Goal: Complete application form: Complete application form

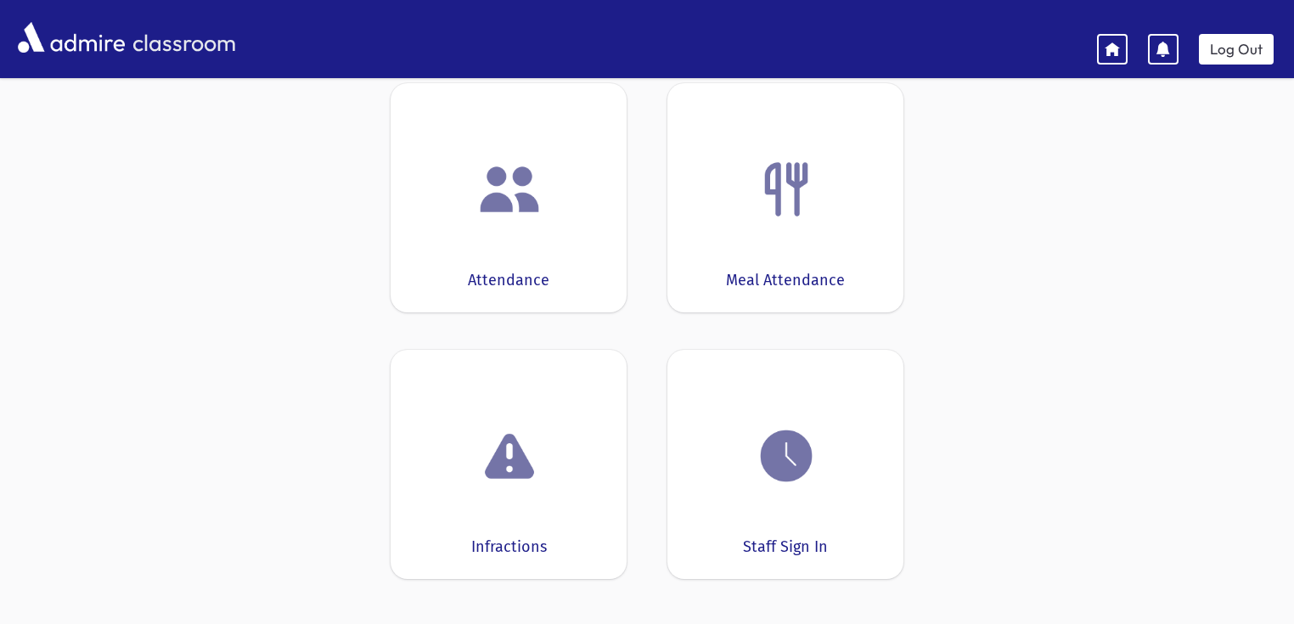
scroll to position [187, 0]
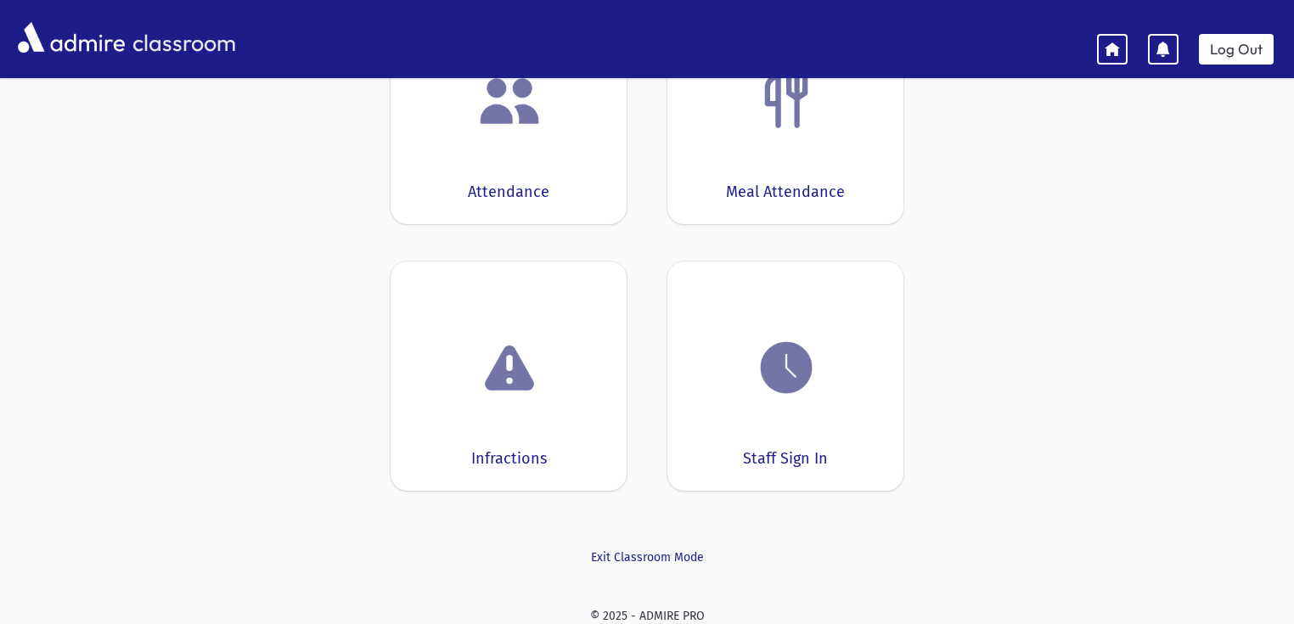
click at [523, 116] on img at bounding box center [509, 101] width 65 height 65
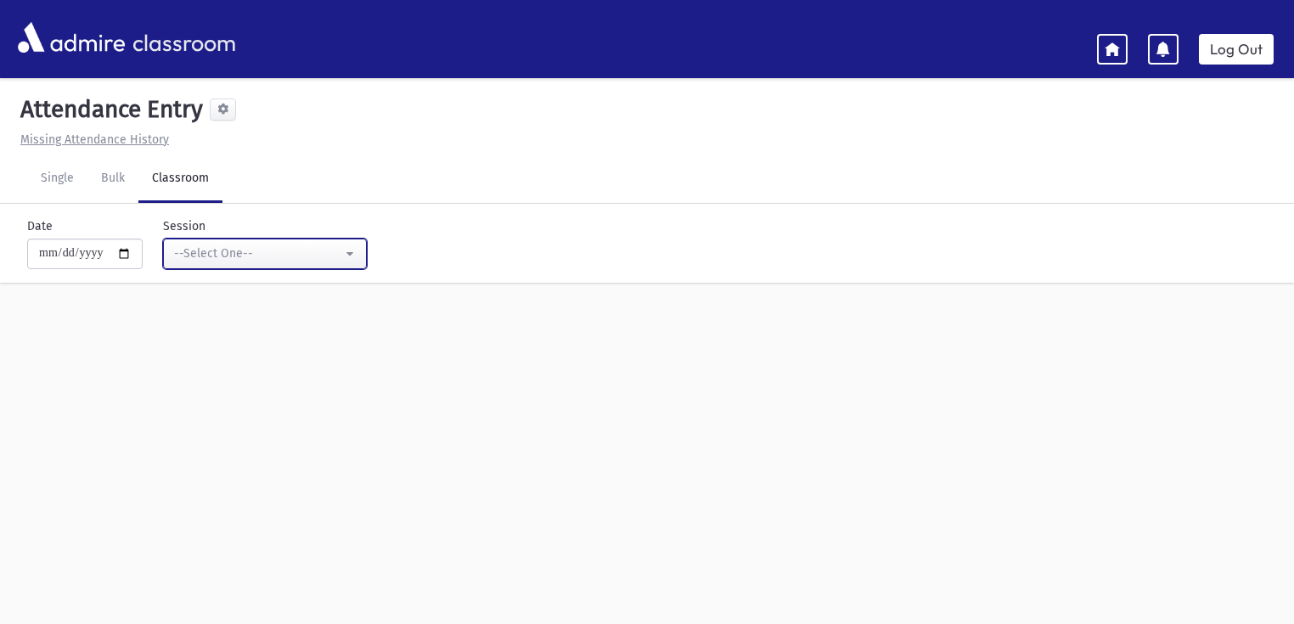
click at [254, 252] on div "--Select One--" at bounding box center [258, 254] width 168 height 18
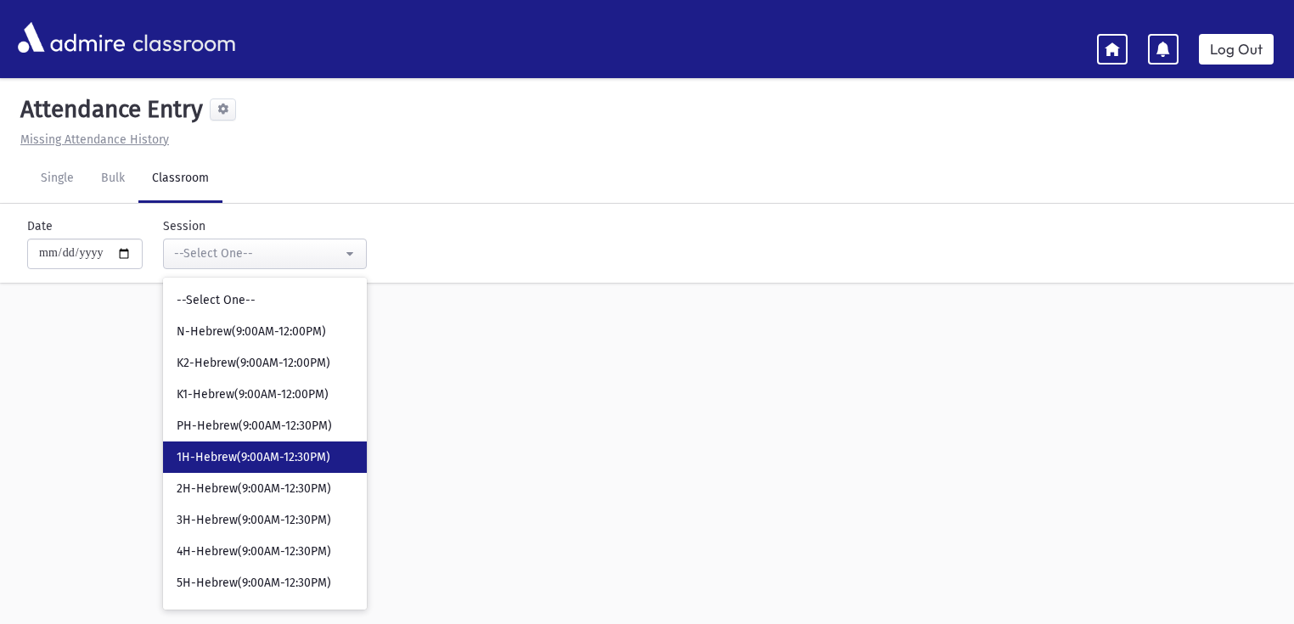
click at [282, 457] on span "1H-Hebrew(9:00AM-12:30PM)" at bounding box center [254, 457] width 154 height 17
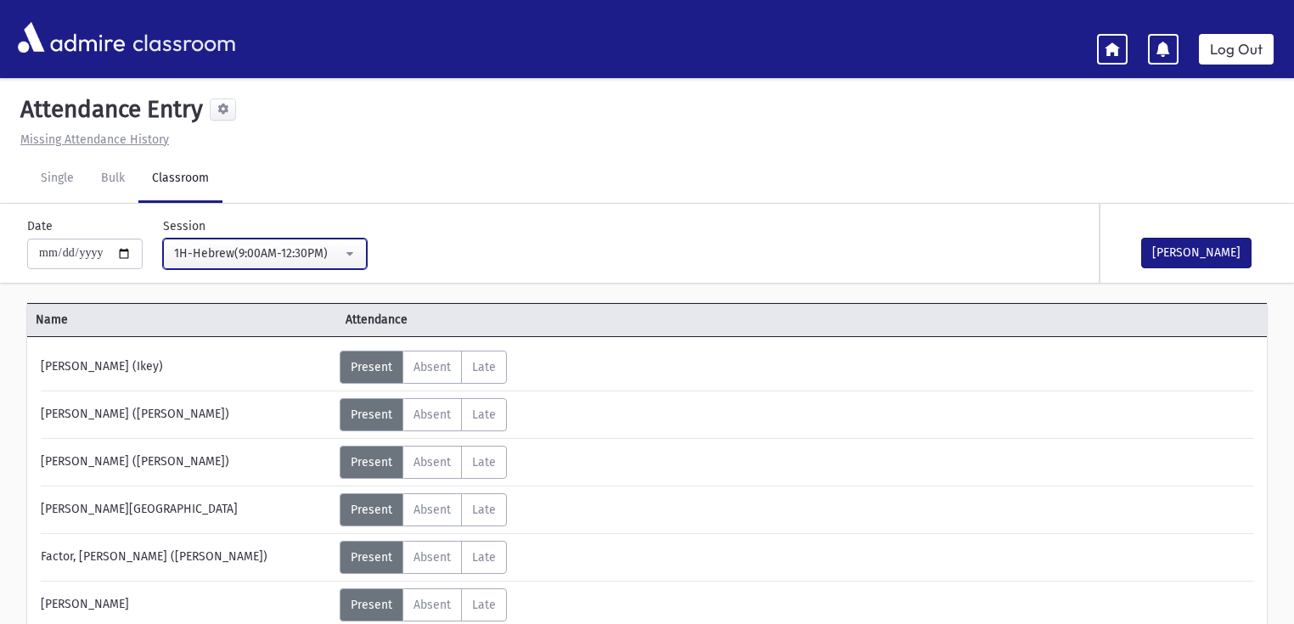
click at [267, 250] on div "1H-Hebrew(9:00AM-12:30PM)" at bounding box center [258, 254] width 168 height 18
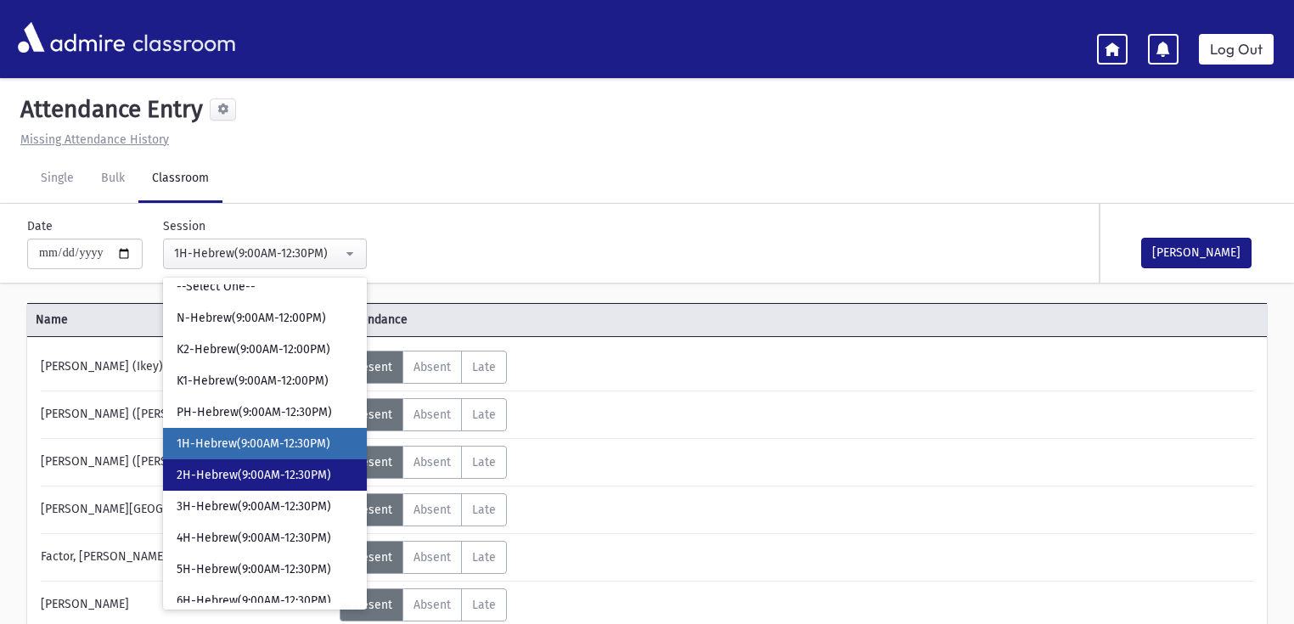
click at [252, 467] on span "2H-Hebrew(9:00AM-12:30PM)" at bounding box center [254, 475] width 155 height 17
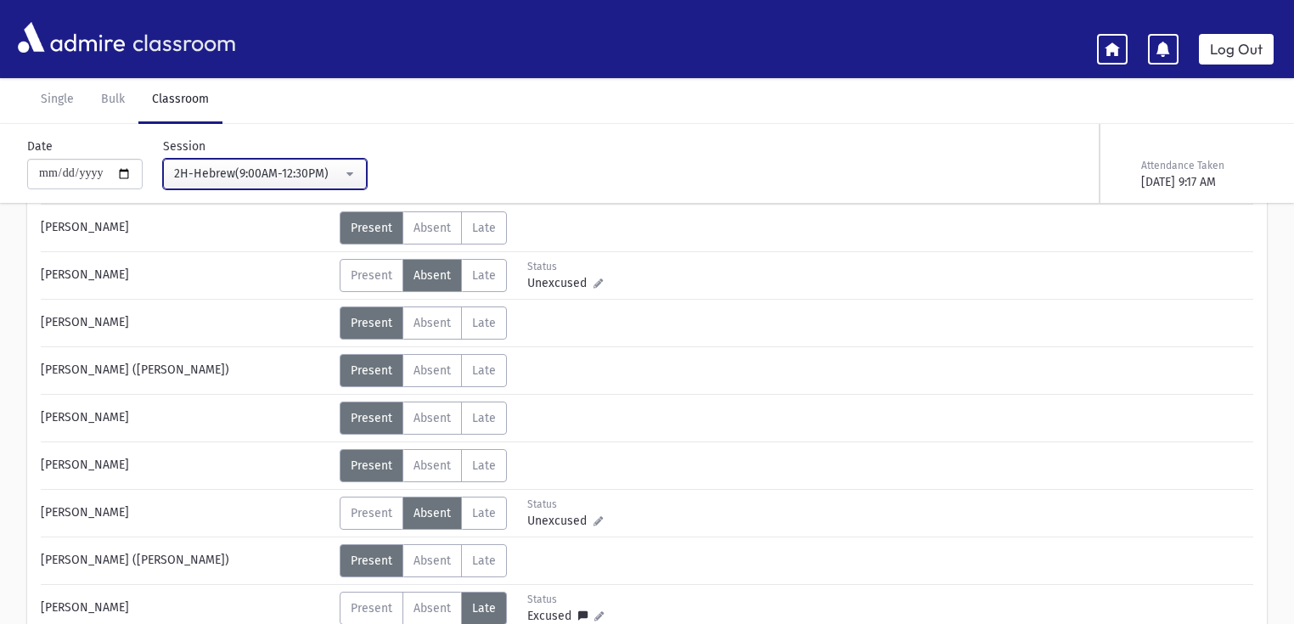
scroll to position [482, 0]
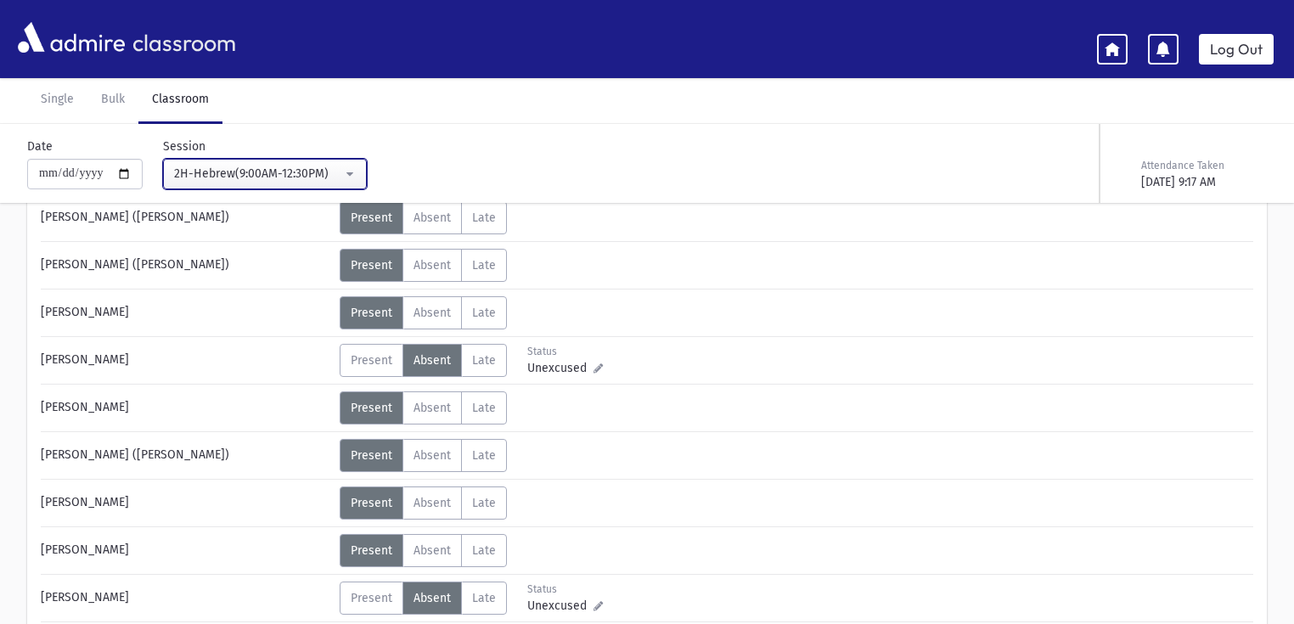
click at [288, 177] on div "2H-Hebrew(9:00AM-12:30PM)" at bounding box center [258, 174] width 168 height 18
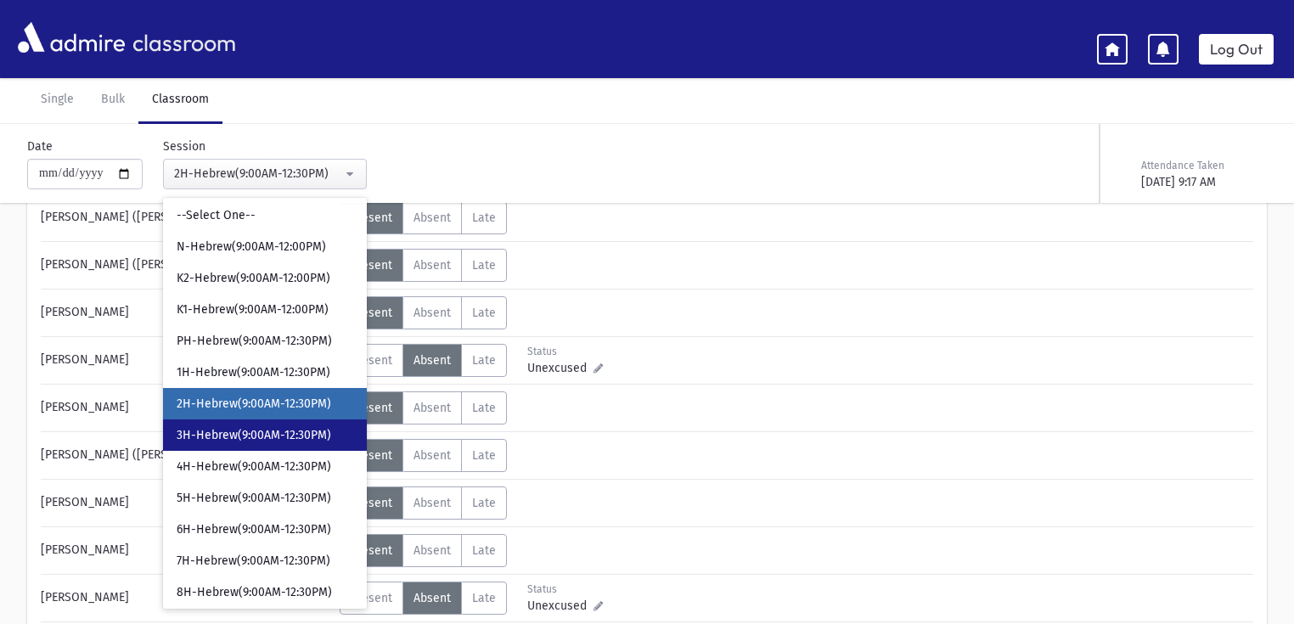
click at [272, 434] on span "3H-Hebrew(9:00AM-12:30PM)" at bounding box center [254, 435] width 155 height 17
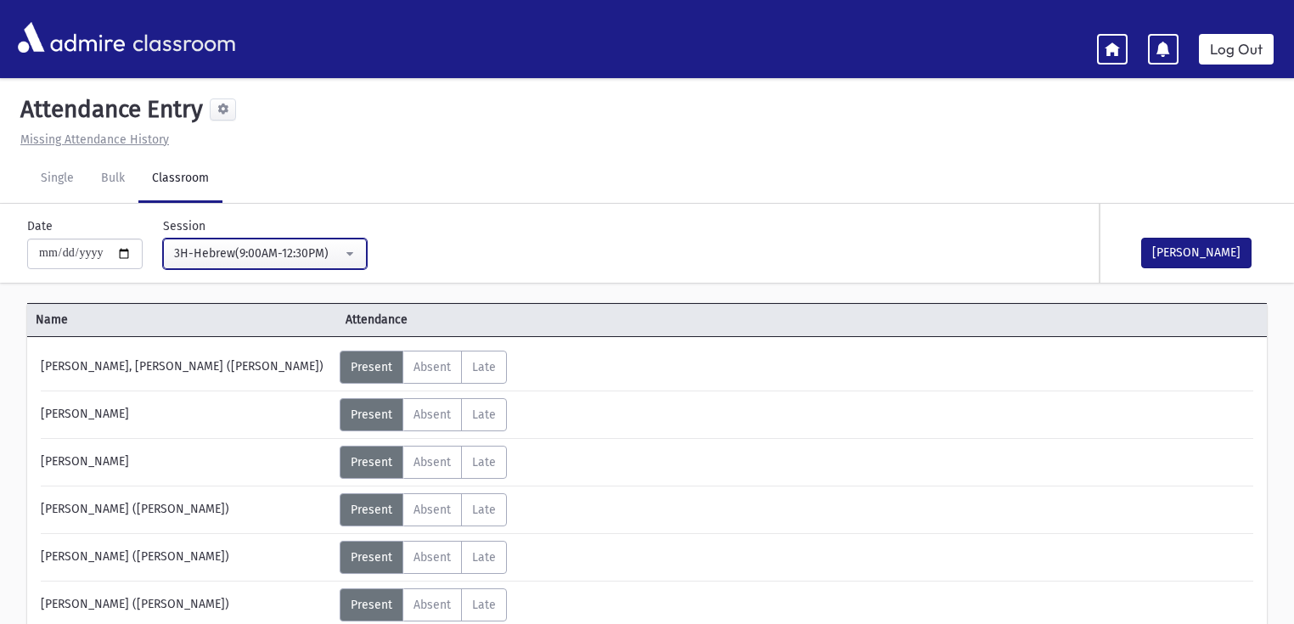
click at [320, 256] on div "3H-Hebrew(9:00AM-12:30PM)" at bounding box center [258, 254] width 168 height 18
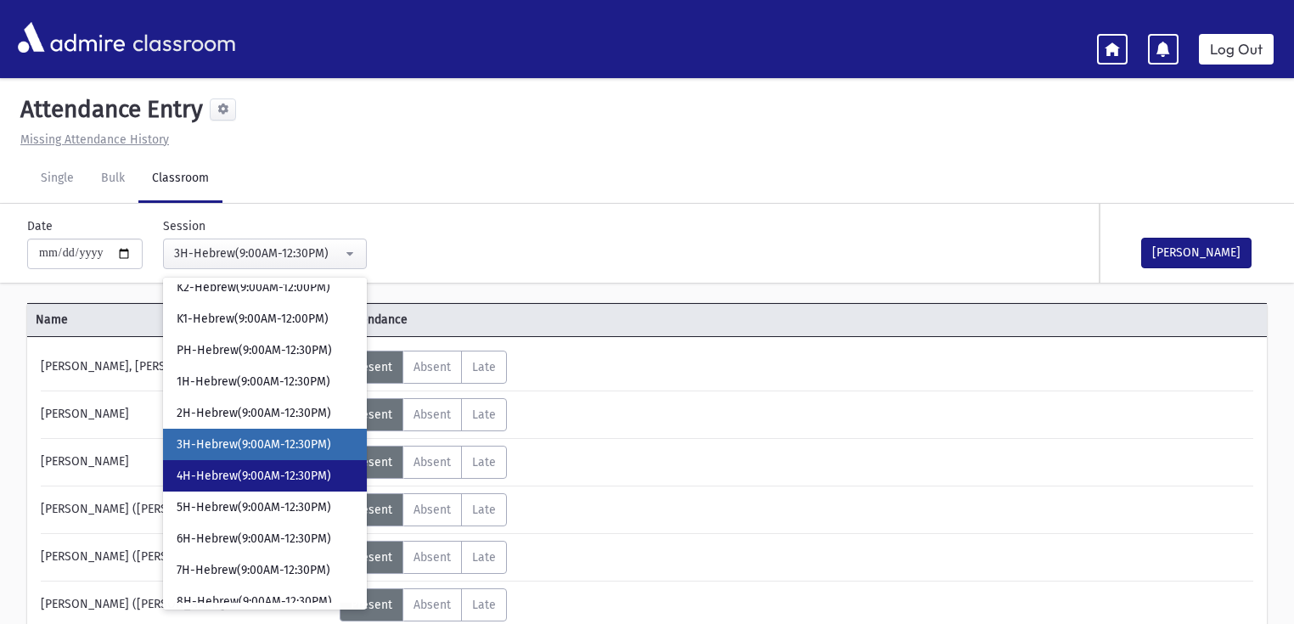
click at [216, 479] on span "4H-Hebrew(9:00AM-12:30PM)" at bounding box center [254, 476] width 155 height 17
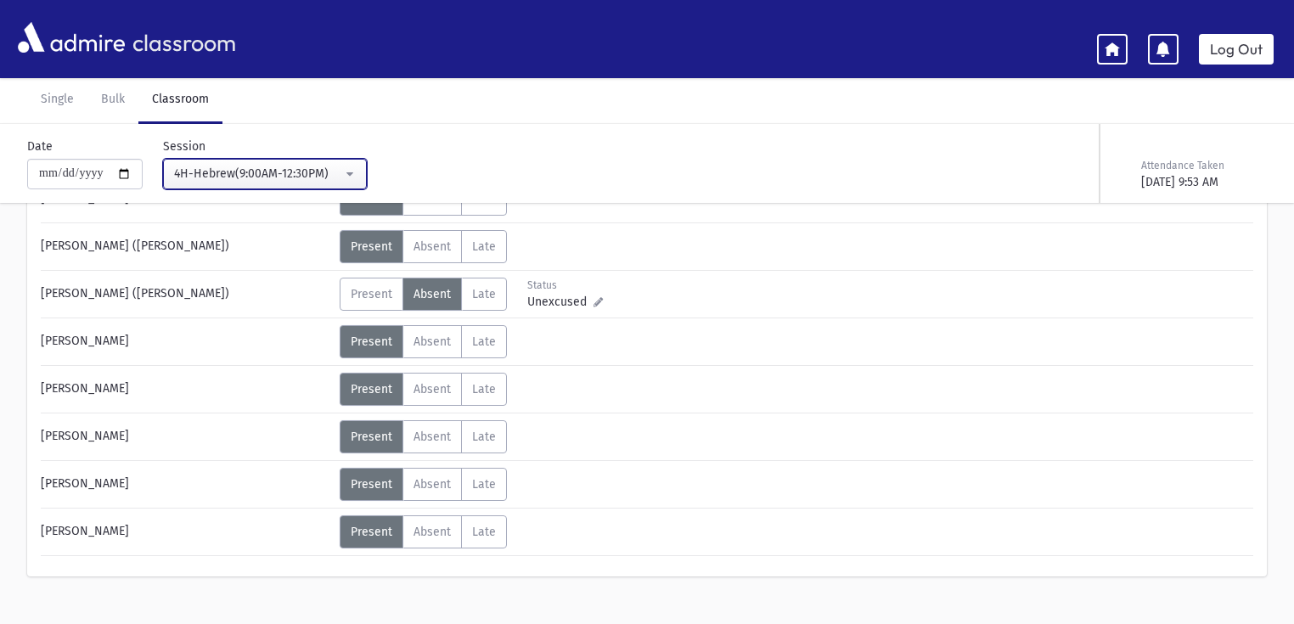
scroll to position [998, 0]
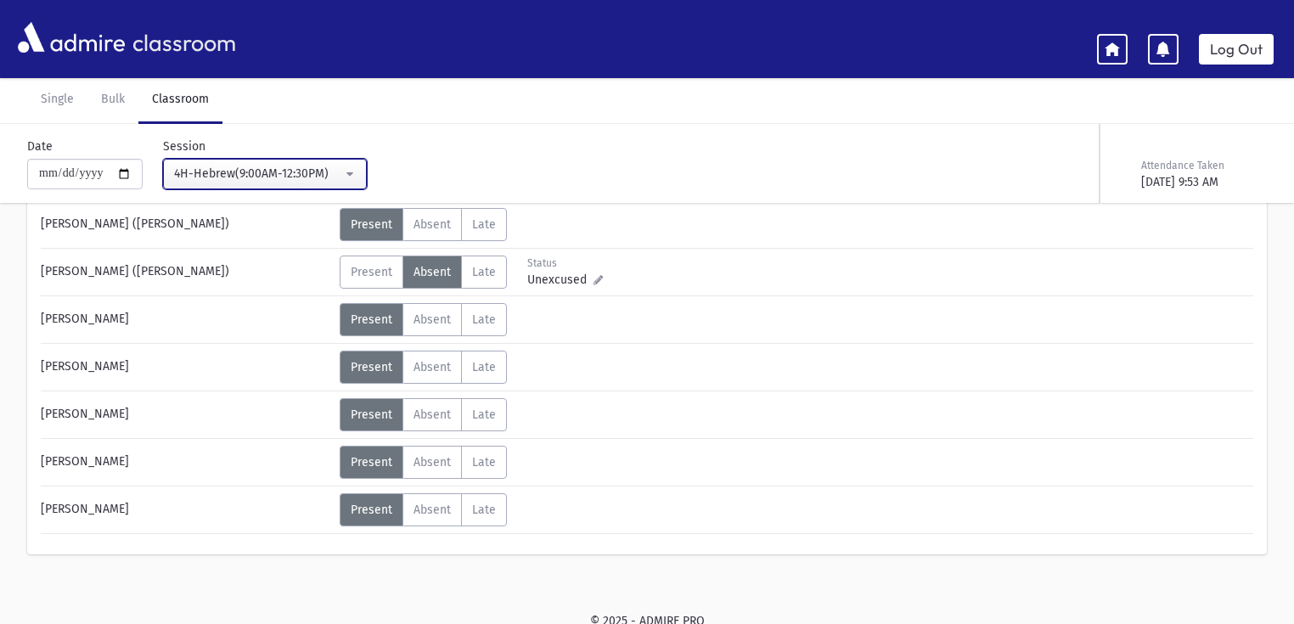
click at [294, 172] on div "4H-Hebrew(9:00AM-12:30PM)" at bounding box center [258, 174] width 168 height 18
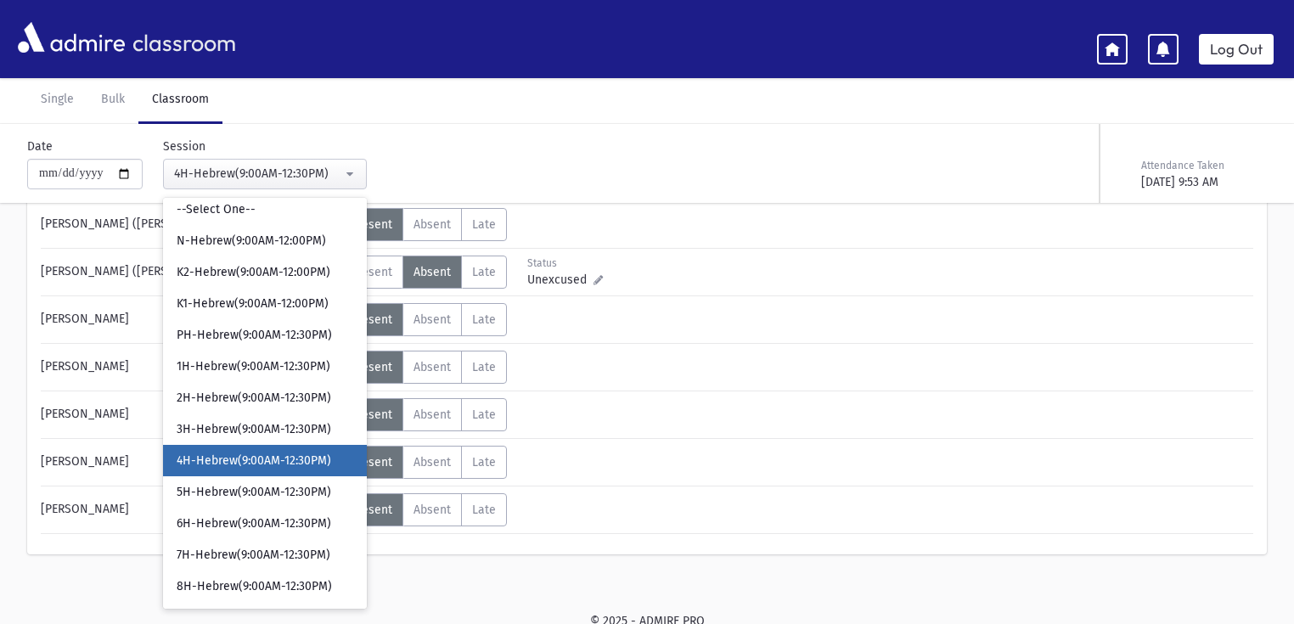
scroll to position [10, 0]
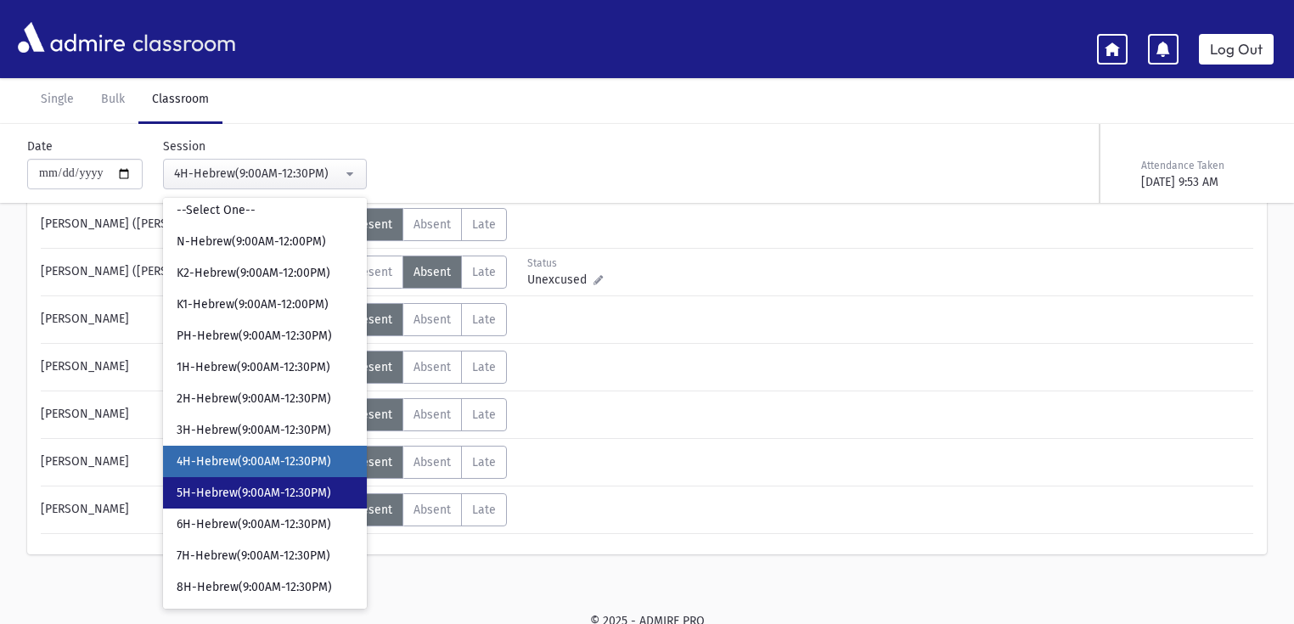
click at [288, 486] on span "5H-Hebrew(9:00AM-12:30PM)" at bounding box center [254, 493] width 155 height 17
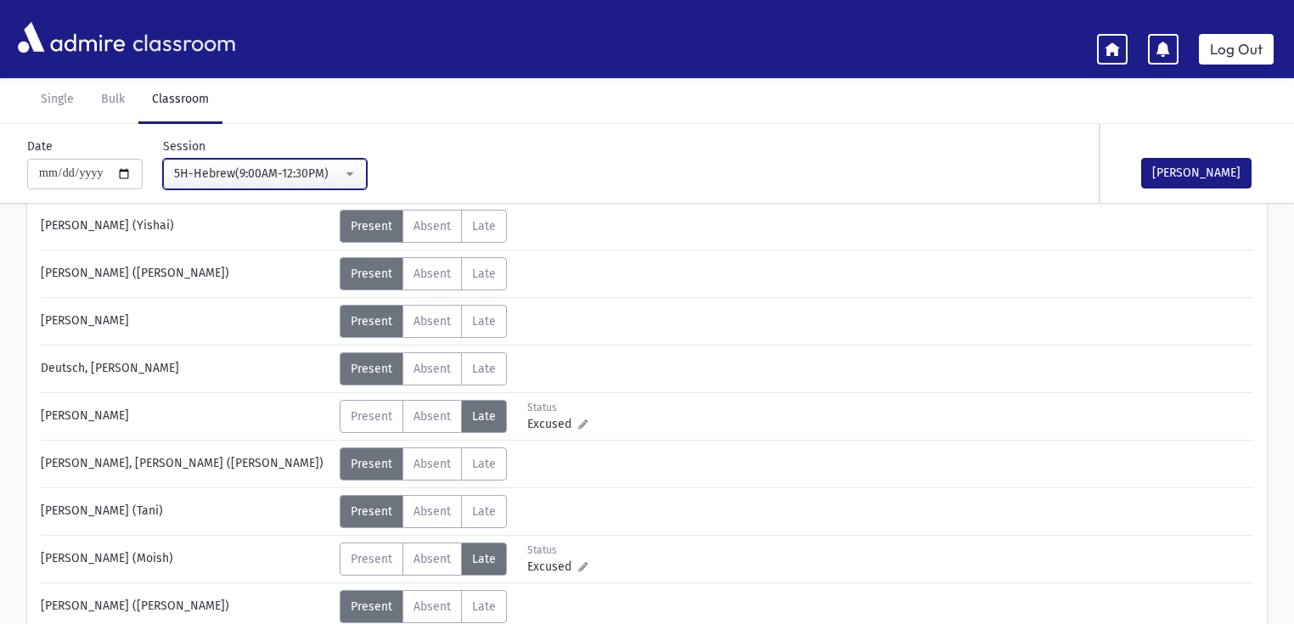
scroll to position [408, 0]
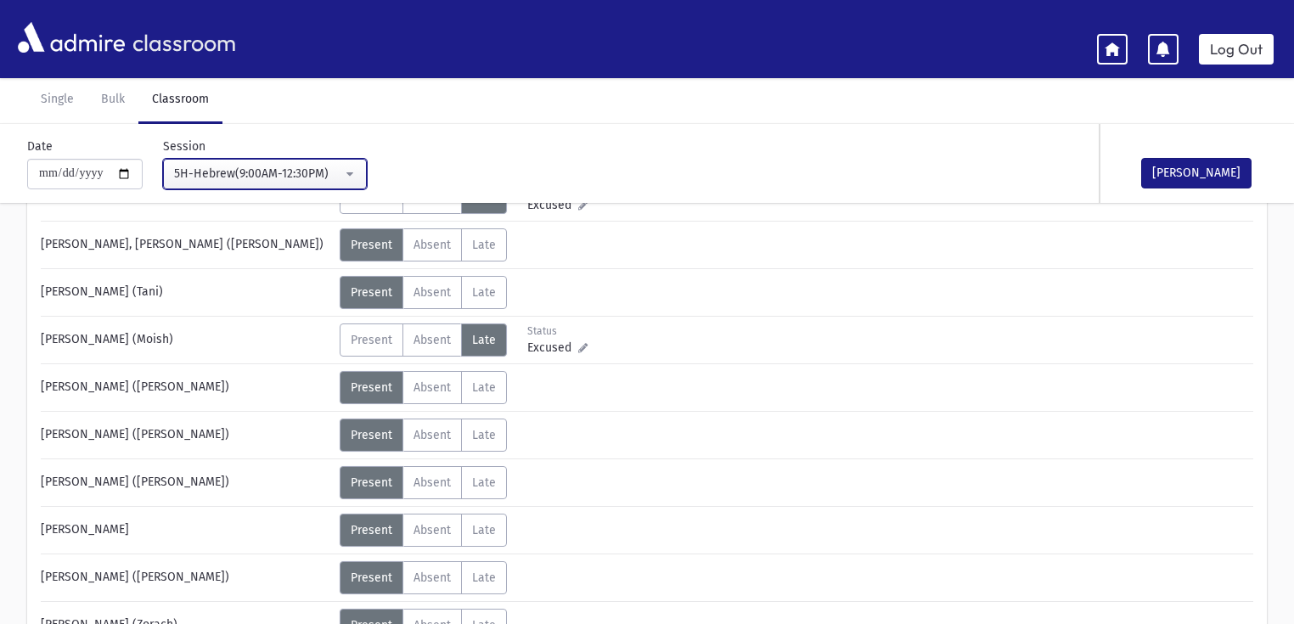
click at [306, 175] on div "5H-Hebrew(9:00AM-12:30PM)" at bounding box center [258, 174] width 168 height 18
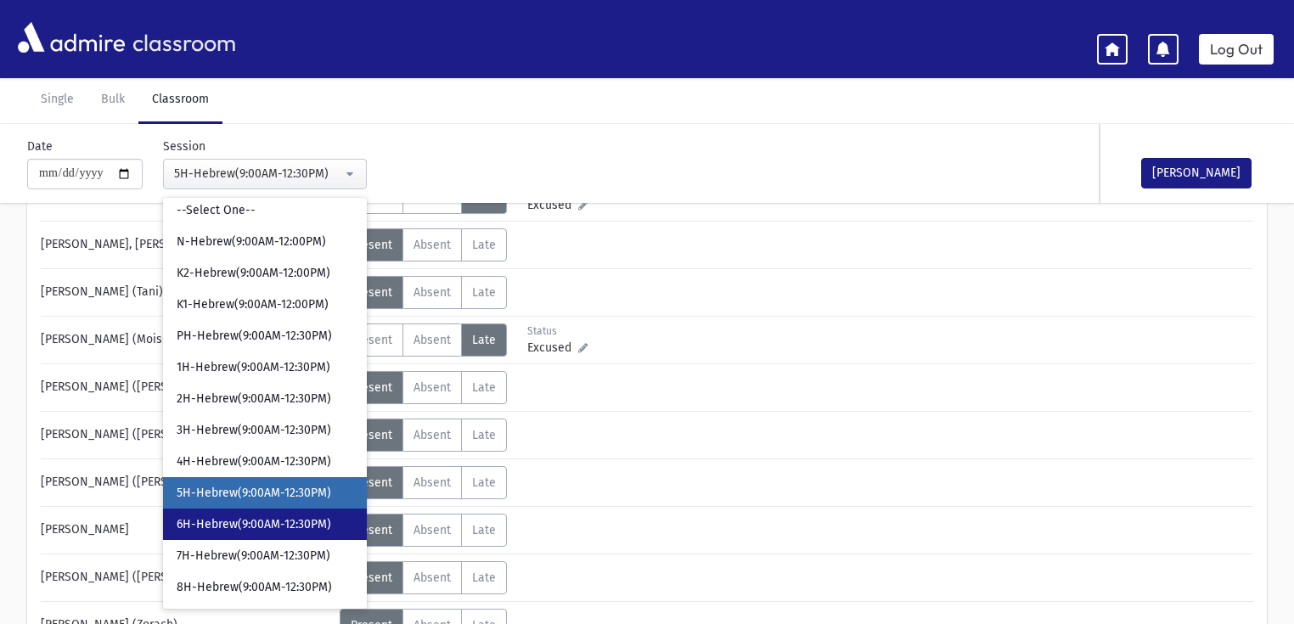
click at [282, 526] on span "6H-Hebrew(9:00AM-12:30PM)" at bounding box center [254, 524] width 155 height 17
select select "****"
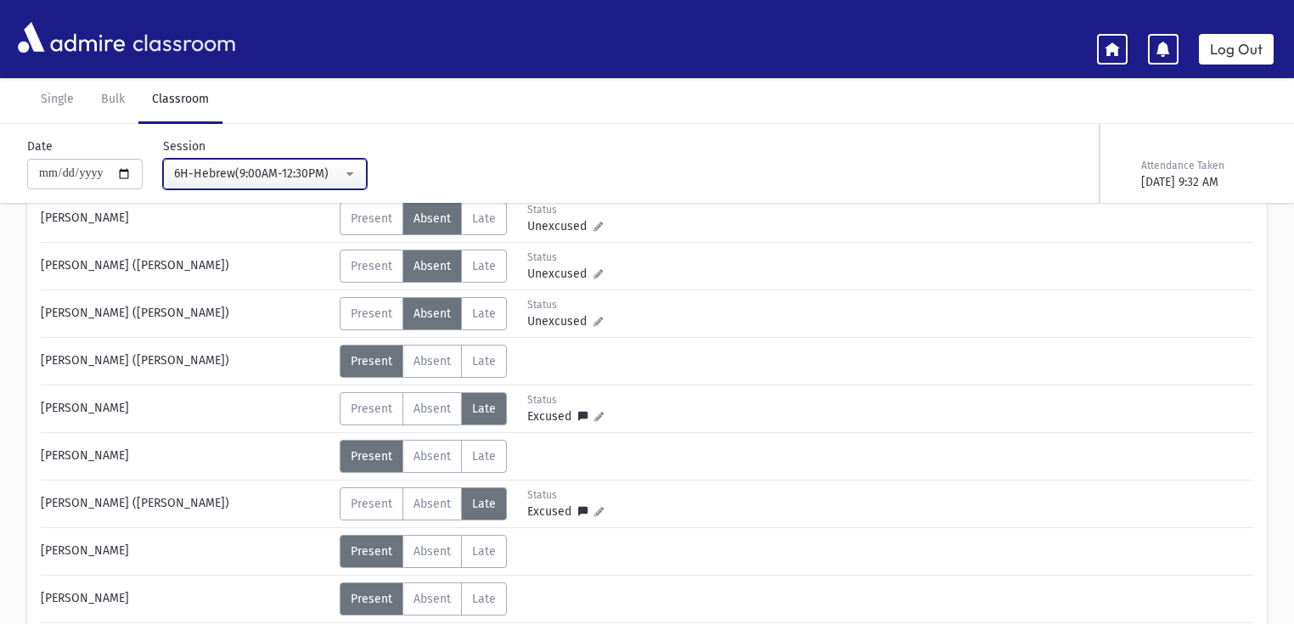
scroll to position [543, 0]
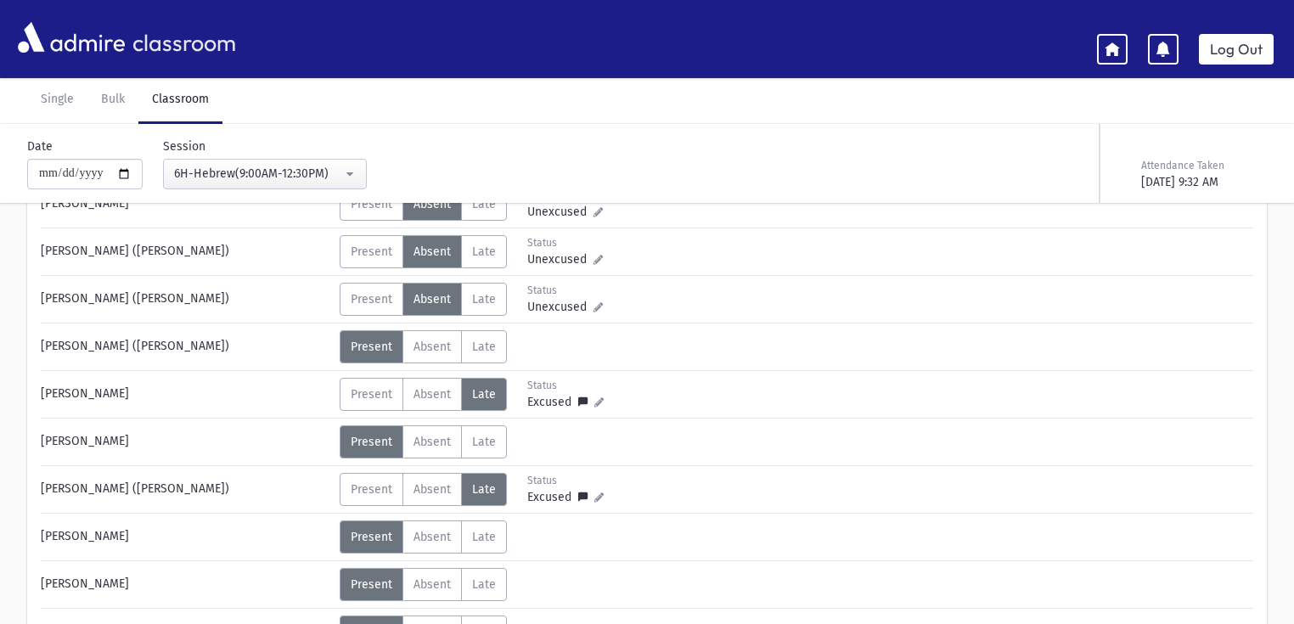
click at [595, 256] on icon at bounding box center [597, 259] width 9 height 9
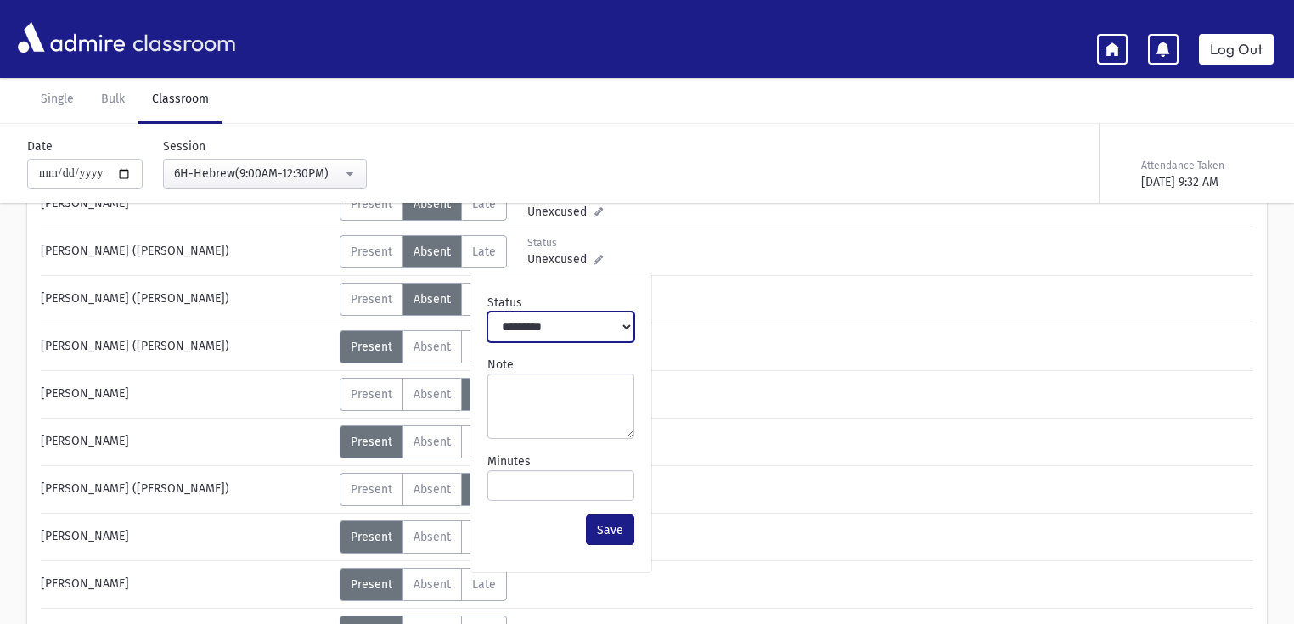
click at [576, 335] on select "**********" at bounding box center [560, 327] width 147 height 31
click at [575, 333] on select "**********" at bounding box center [560, 327] width 147 height 31
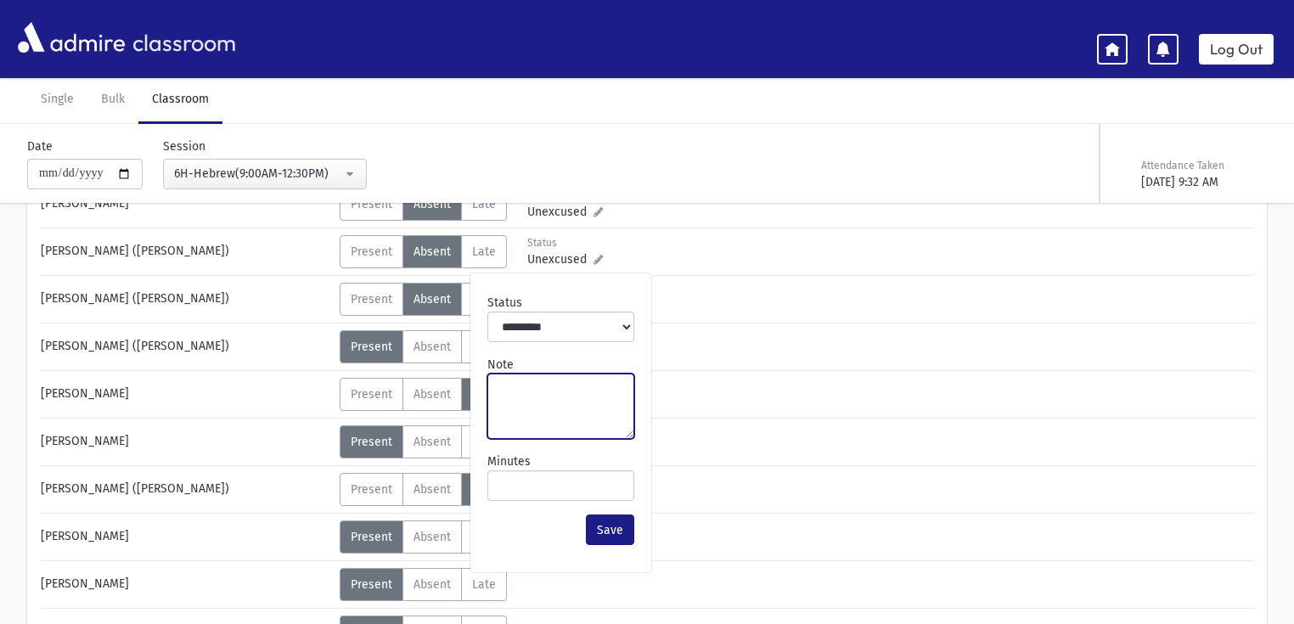
click at [543, 396] on textarea "Note" at bounding box center [560, 406] width 147 height 65
click at [548, 452] on div "Minutes **" at bounding box center [561, 477] width 160 height 62
click at [527, 389] on textarea "**********" at bounding box center [560, 406] width 147 height 65
click at [533, 384] on textarea "*********" at bounding box center [560, 406] width 147 height 65
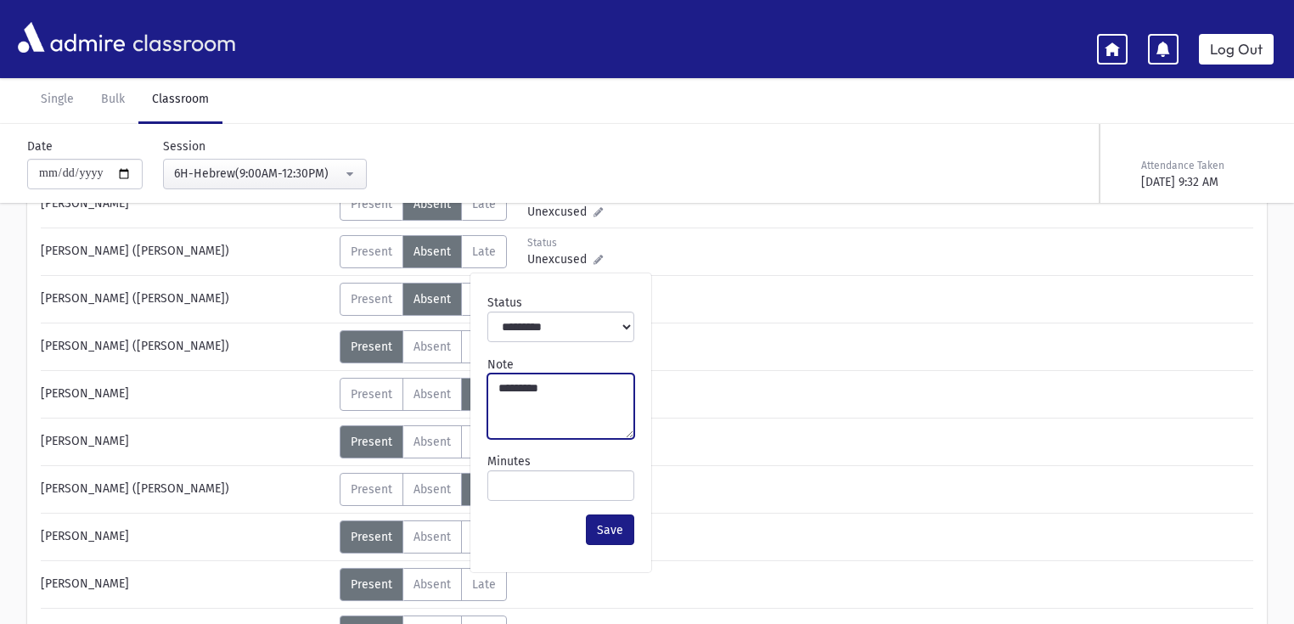
click at [533, 384] on textarea "*********" at bounding box center [560, 406] width 147 height 65
type textarea "*********"
click at [611, 531] on button "Save" at bounding box center [610, 529] width 48 height 31
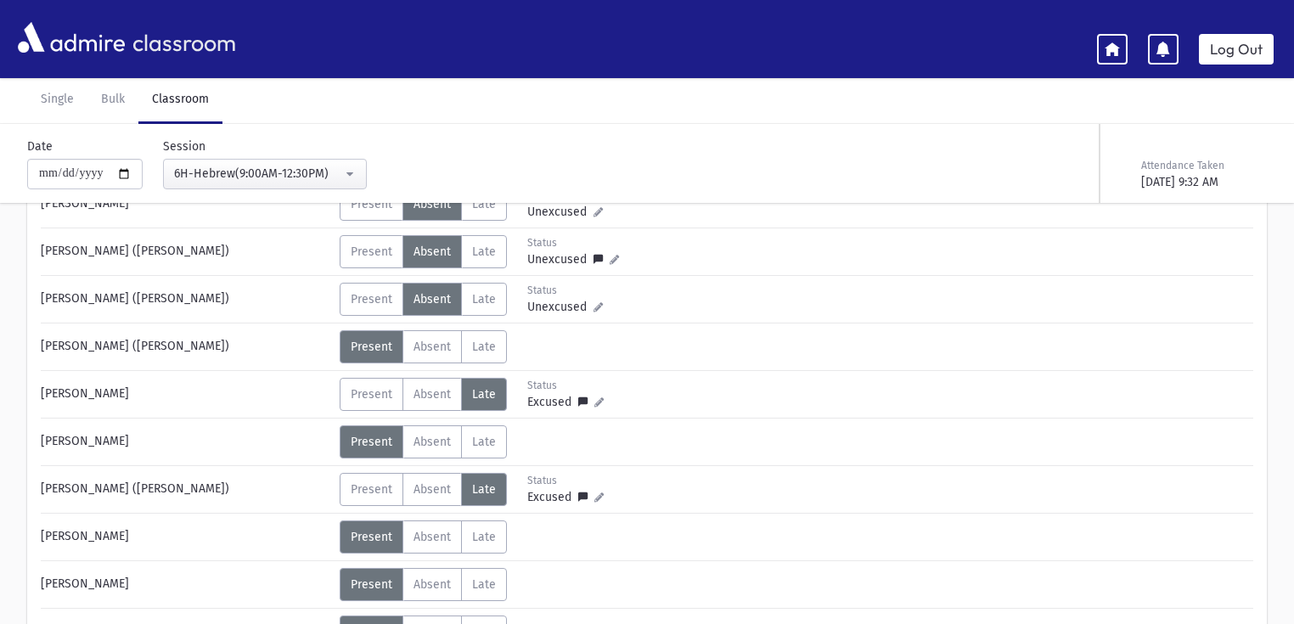
click at [593, 302] on icon at bounding box center [597, 306] width 9 height 9
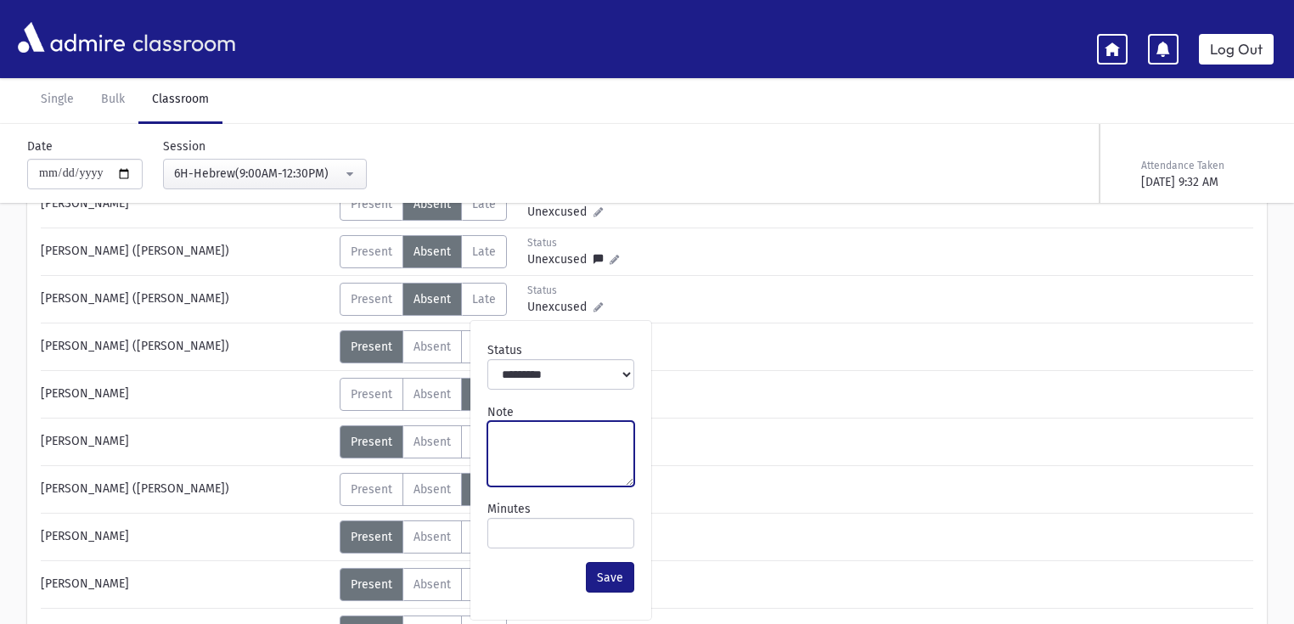
click at [537, 455] on textarea "Note" at bounding box center [560, 453] width 147 height 65
paste textarea "*********"
type textarea "*********"
click at [610, 571] on button "Save" at bounding box center [610, 577] width 48 height 31
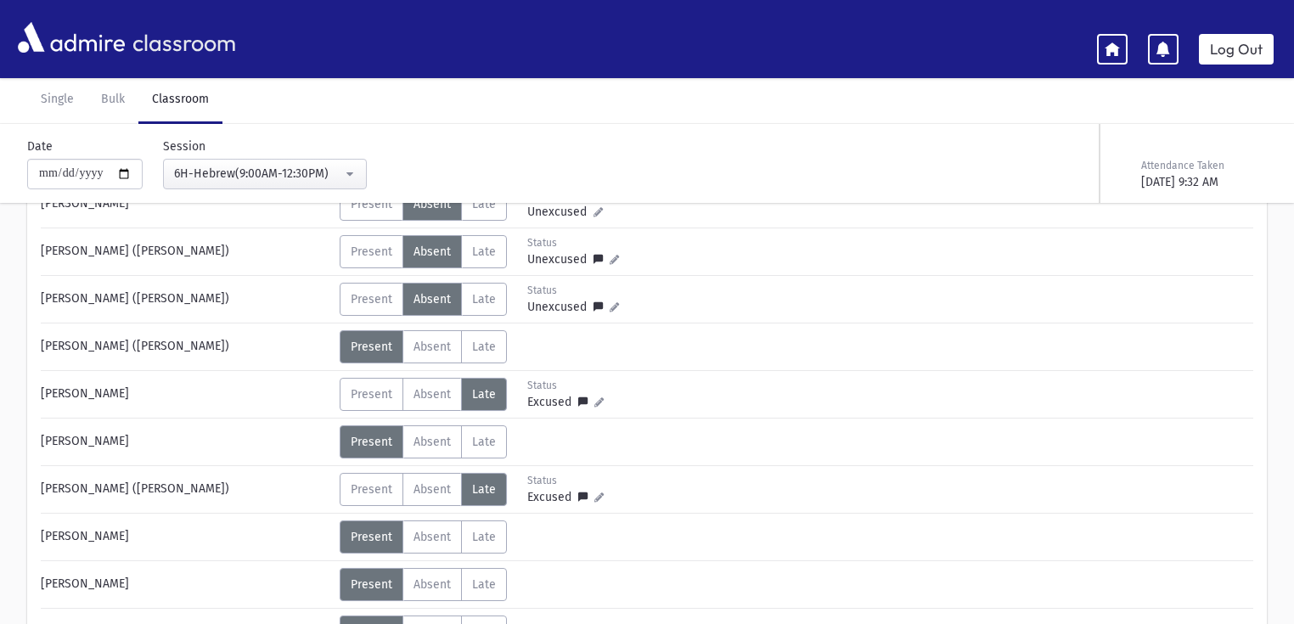
click at [594, 397] on icon at bounding box center [598, 401] width 9 height 9
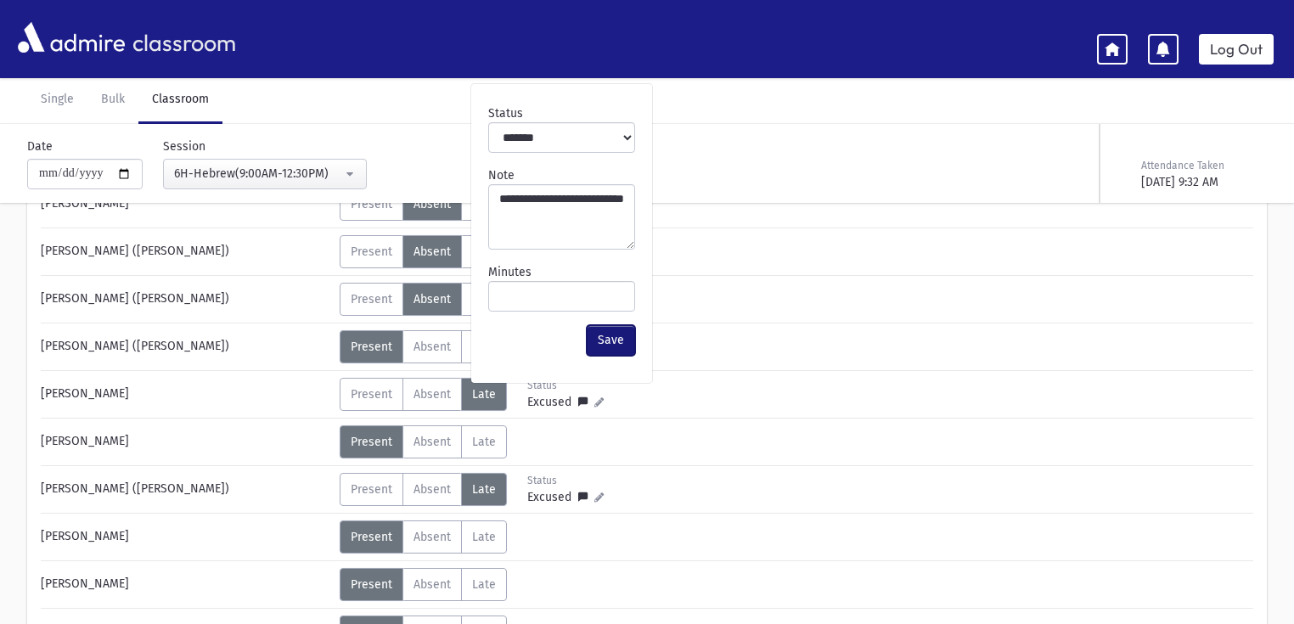
click at [608, 330] on button "Save" at bounding box center [611, 340] width 48 height 31
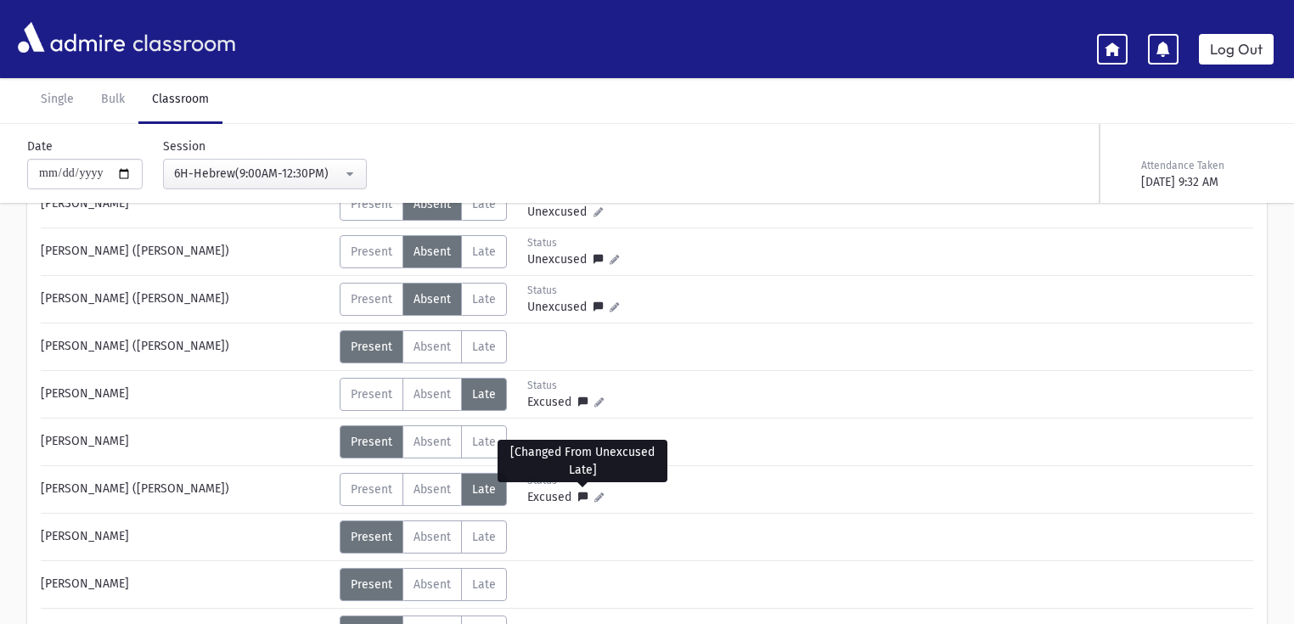
click at [581, 492] on icon at bounding box center [586, 499] width 16 height 14
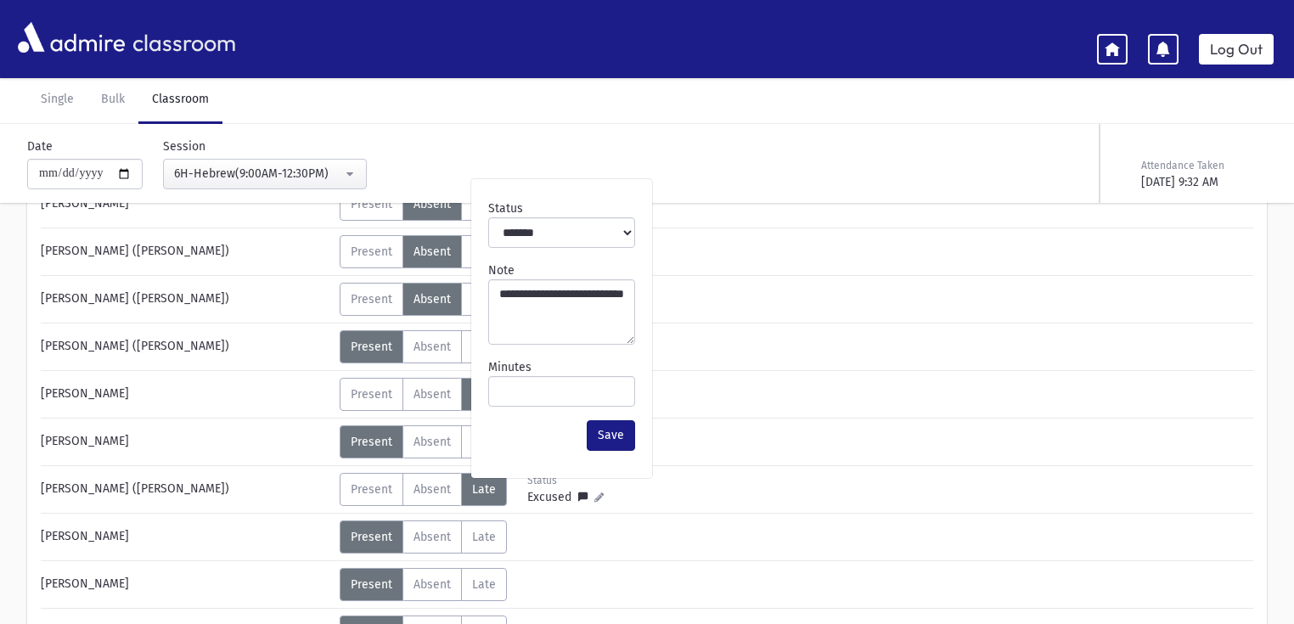
click at [709, 419] on div "[PERSON_NAME], [PERSON_NAME] ([PERSON_NAME]) Status Unexcused Admin: Present P …" at bounding box center [647, 421] width 1212 height 1229
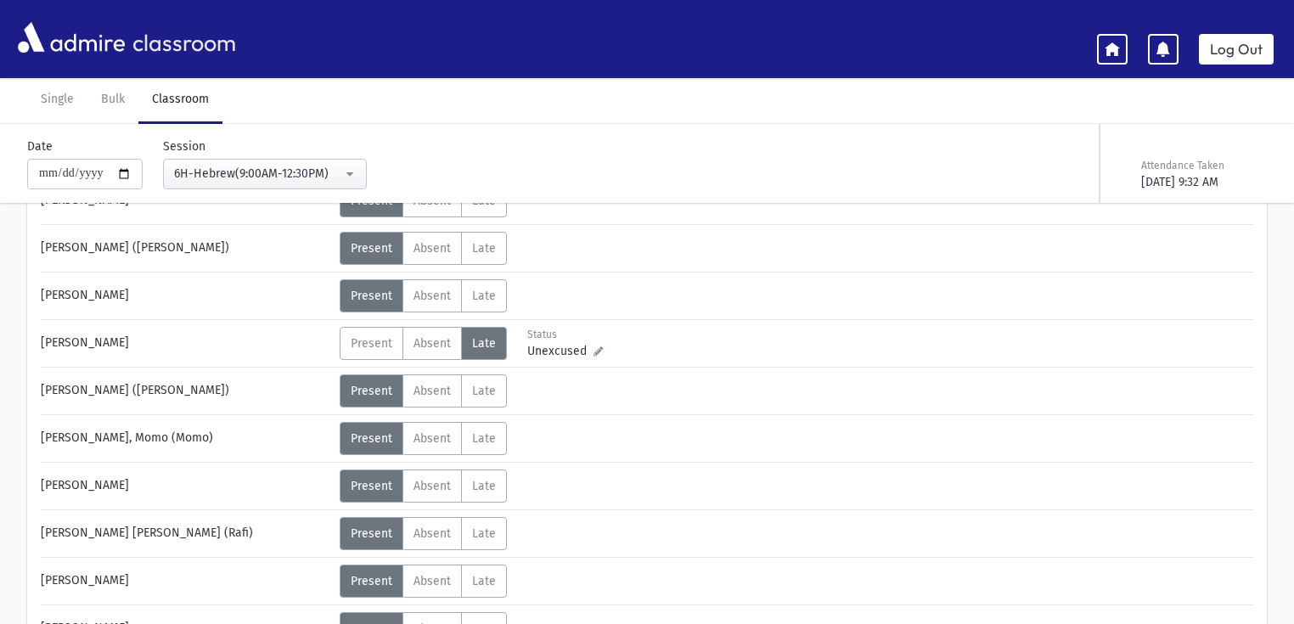
scroll to position [910, 0]
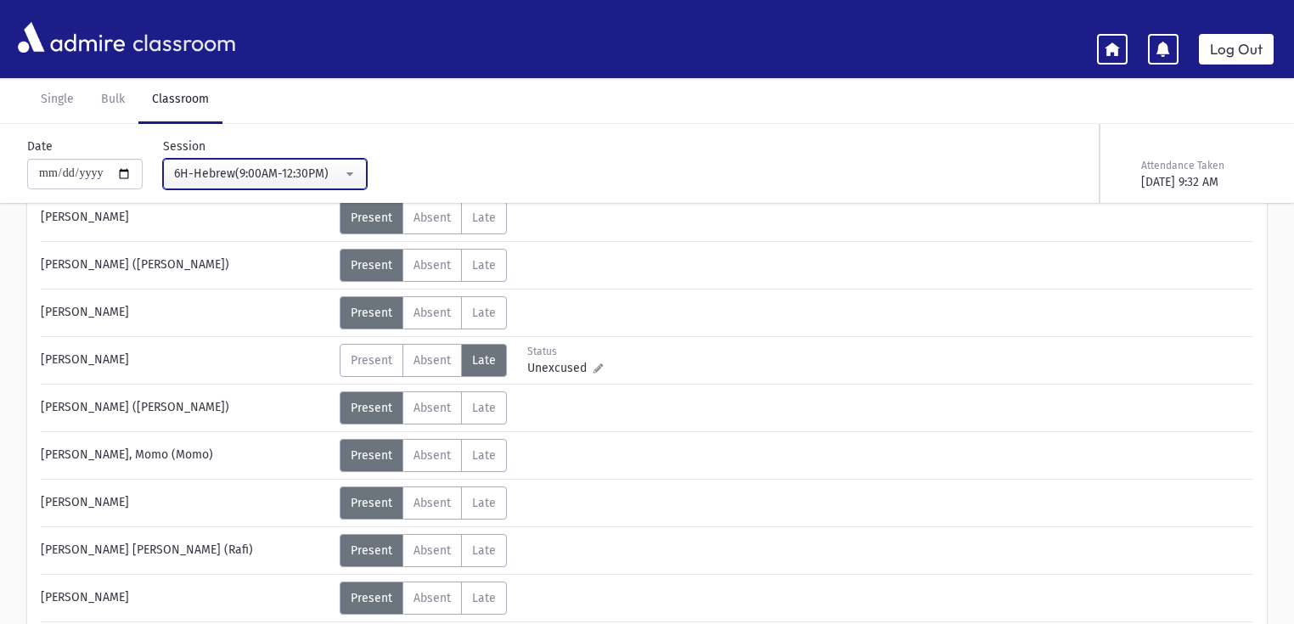
click at [280, 177] on div "6H-Hebrew(9:00AM-12:30PM)" at bounding box center [258, 174] width 168 height 18
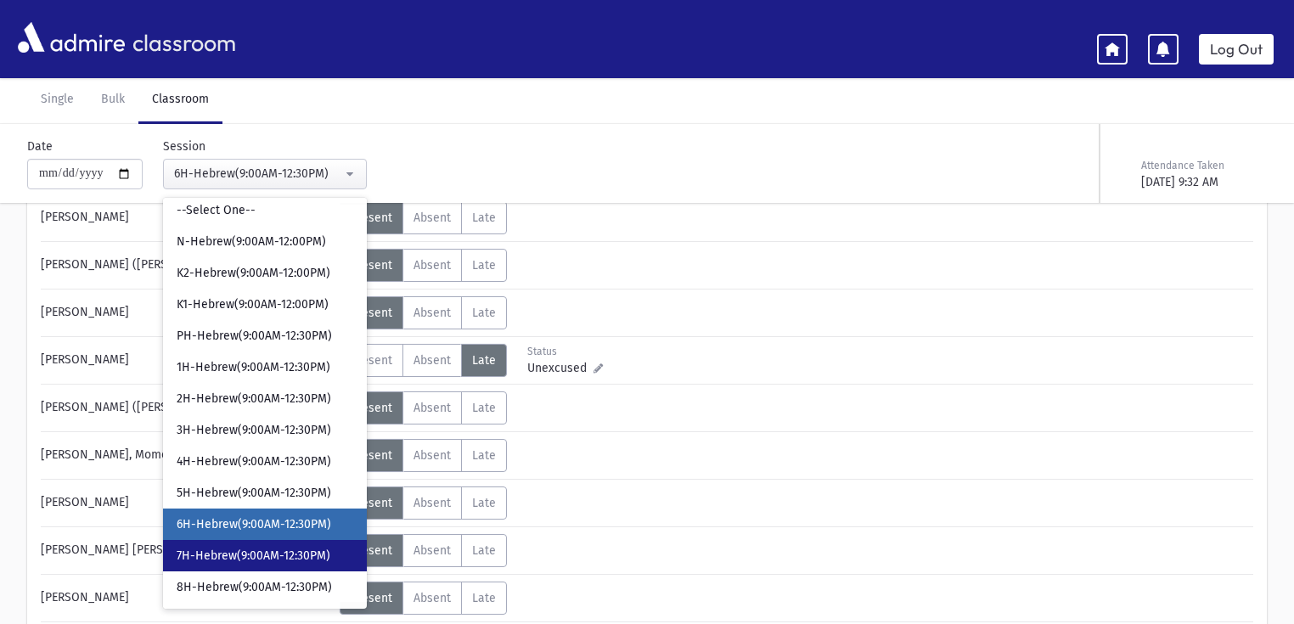
click at [323, 560] on span "7H-Hebrew(9:00AM-12:30PM)" at bounding box center [254, 556] width 154 height 17
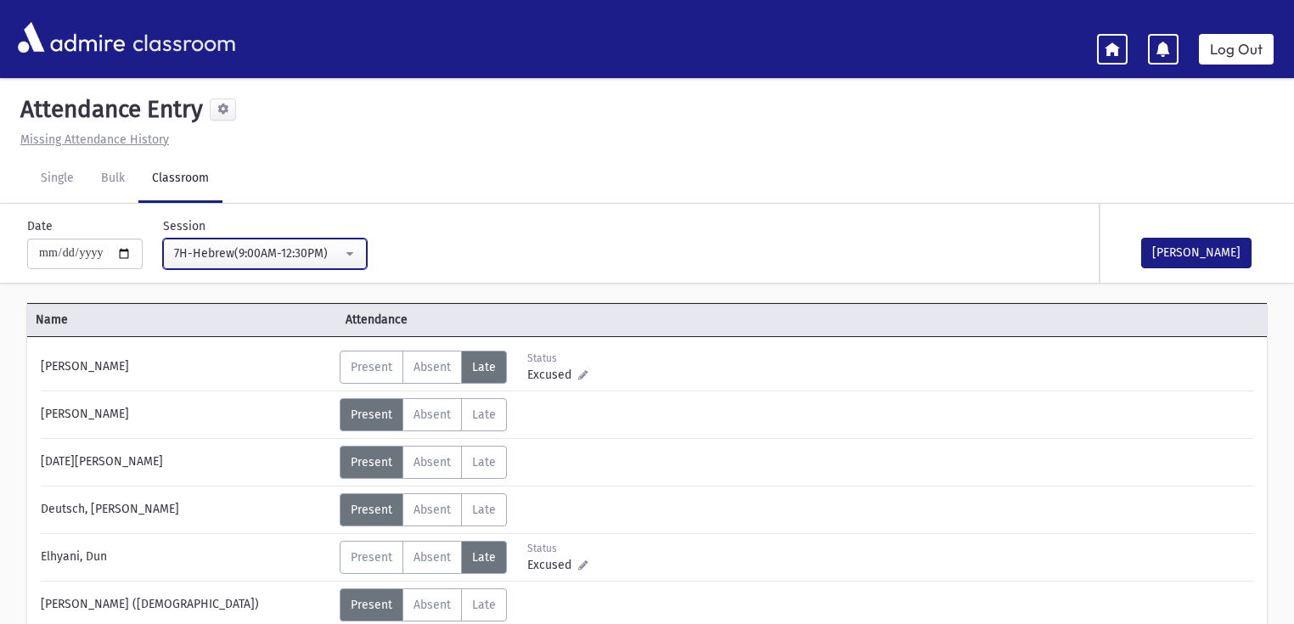
click at [342, 253] on div "7H-Hebrew(9:00AM-12:30PM)" at bounding box center [258, 254] width 168 height 18
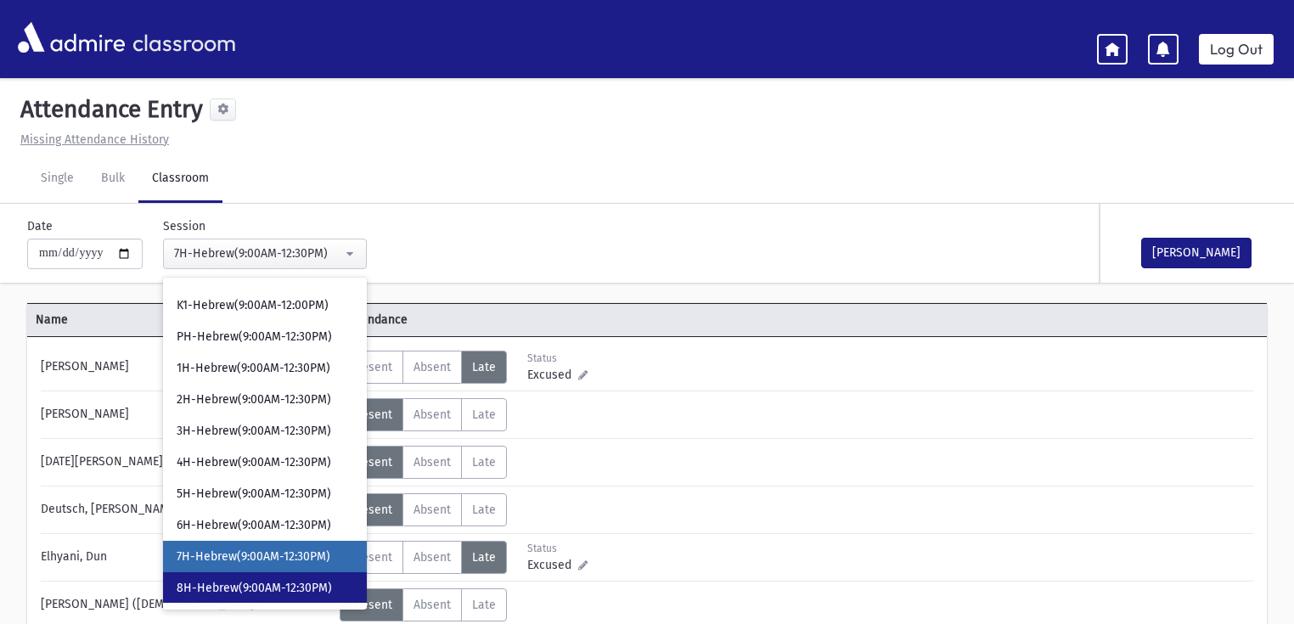
click at [295, 588] on span "8H-Hebrew(9:00AM-12:30PM)" at bounding box center [254, 588] width 155 height 17
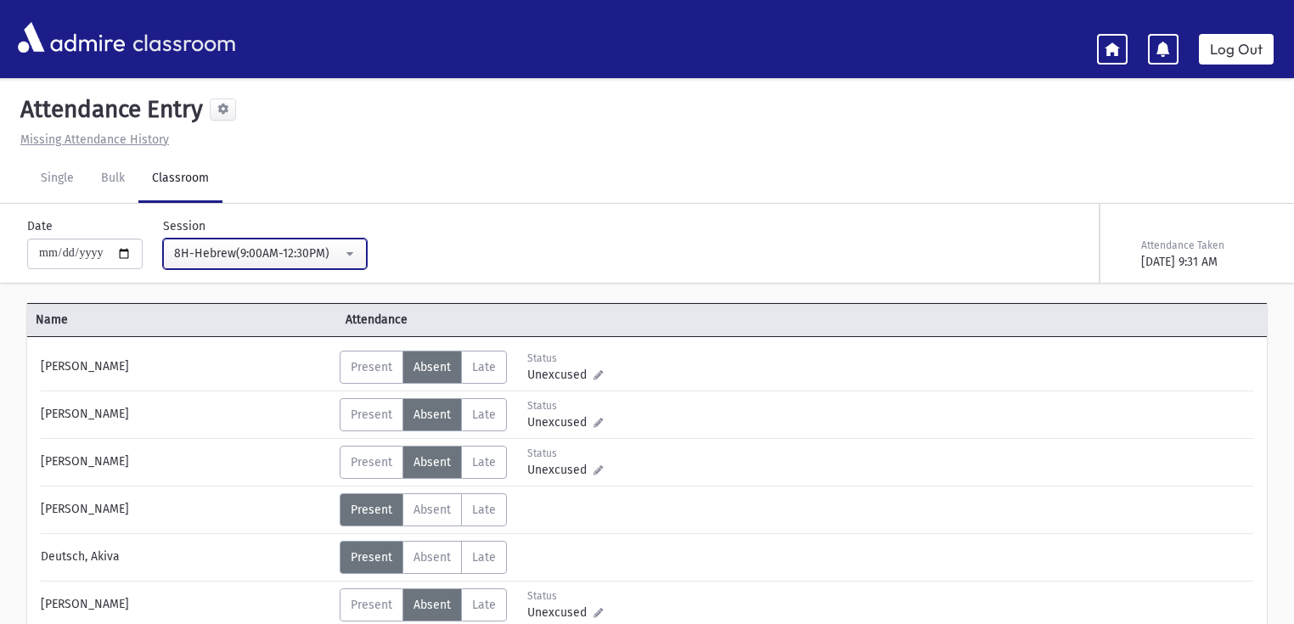
click at [269, 258] on div "8H-Hebrew(9:00AM-12:30PM)" at bounding box center [258, 254] width 168 height 18
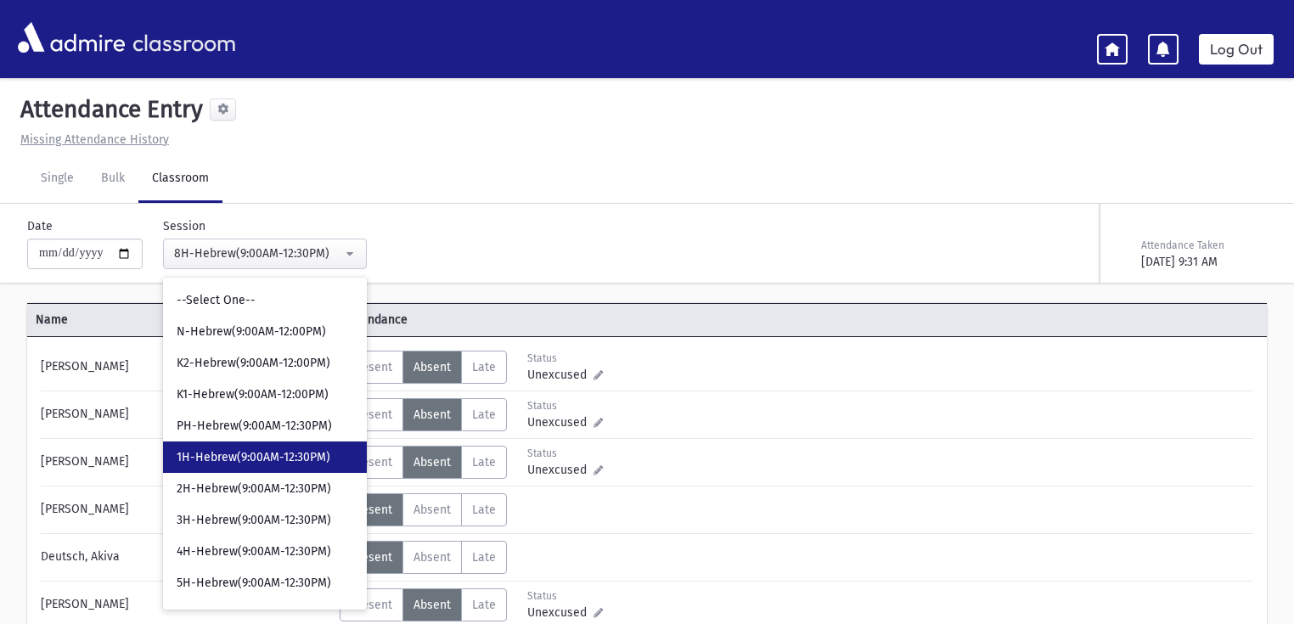
click at [249, 457] on span "1H-Hebrew(9:00AM-12:30PM)" at bounding box center [254, 457] width 154 height 17
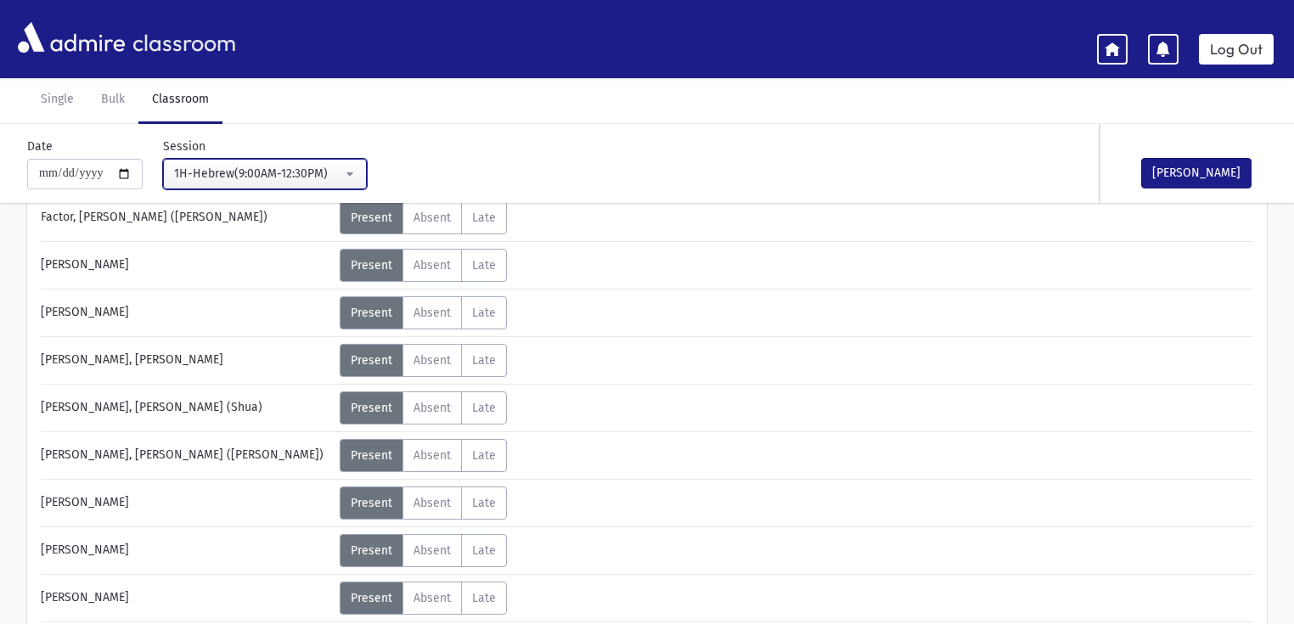
scroll to position [68, 0]
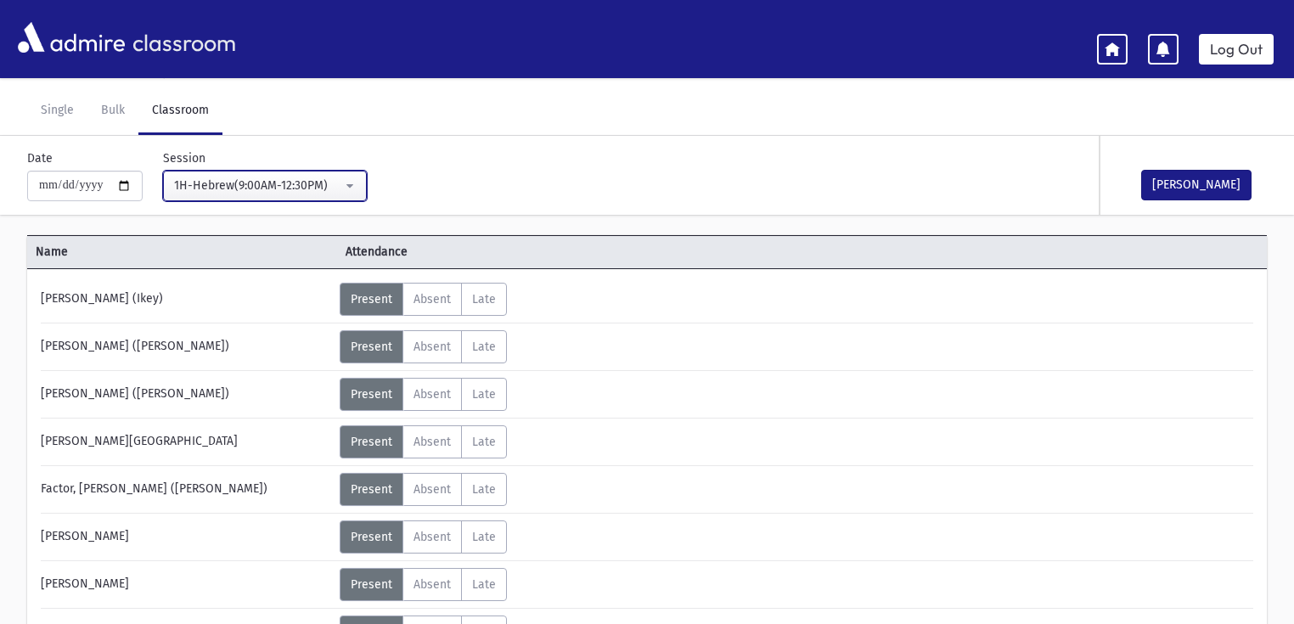
click at [342, 183] on div "1H-Hebrew(9:00AM-12:30PM)" at bounding box center [258, 186] width 168 height 18
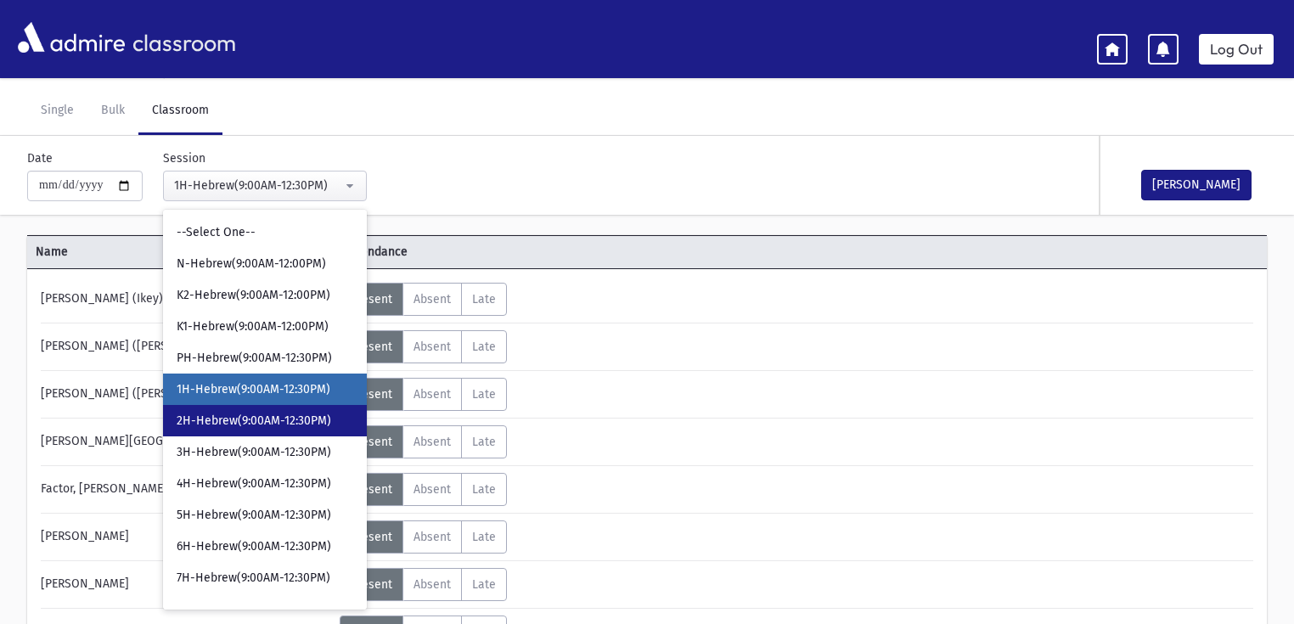
click at [263, 417] on span "2H-Hebrew(9:00AM-12:30PM)" at bounding box center [254, 421] width 155 height 17
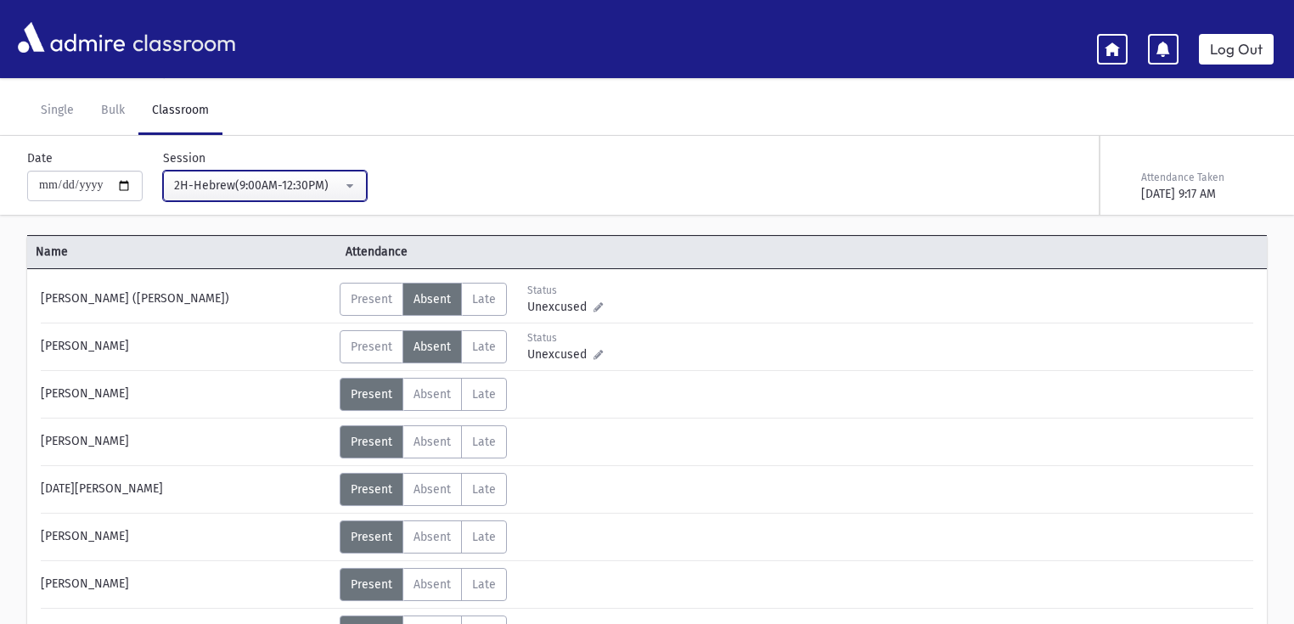
click at [301, 183] on div "2H-Hebrew(9:00AM-12:30PM)" at bounding box center [258, 186] width 168 height 18
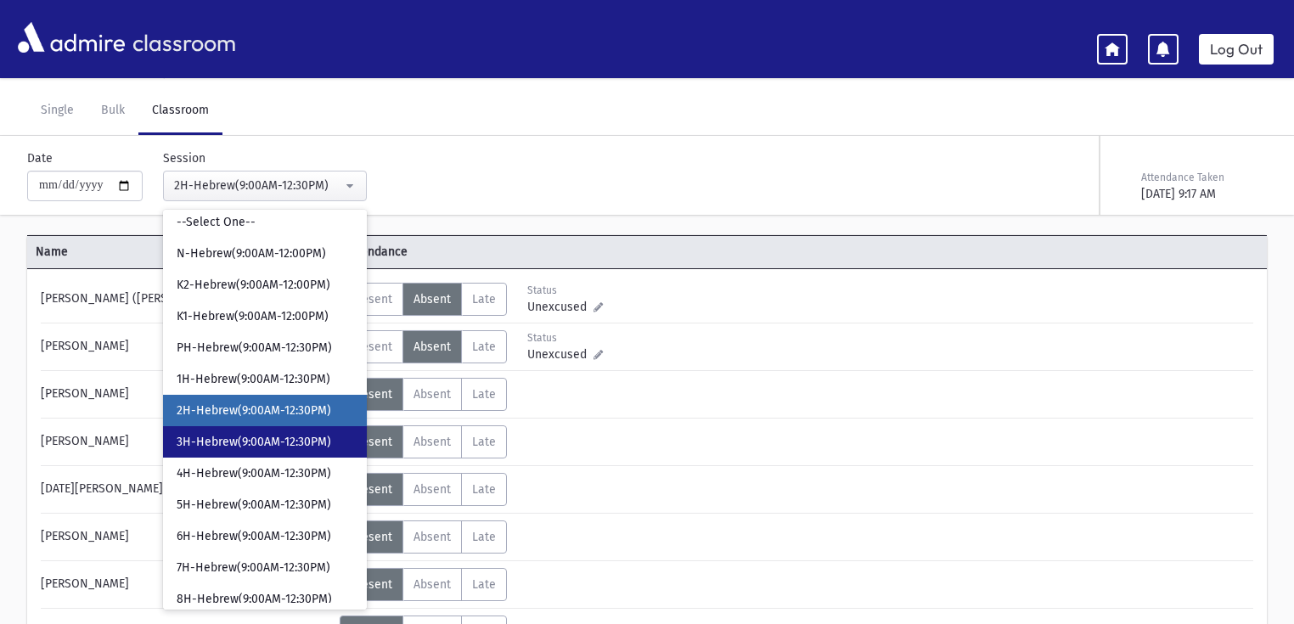
click at [261, 437] on span "3H-Hebrew(9:00AM-12:30PM)" at bounding box center [254, 442] width 155 height 17
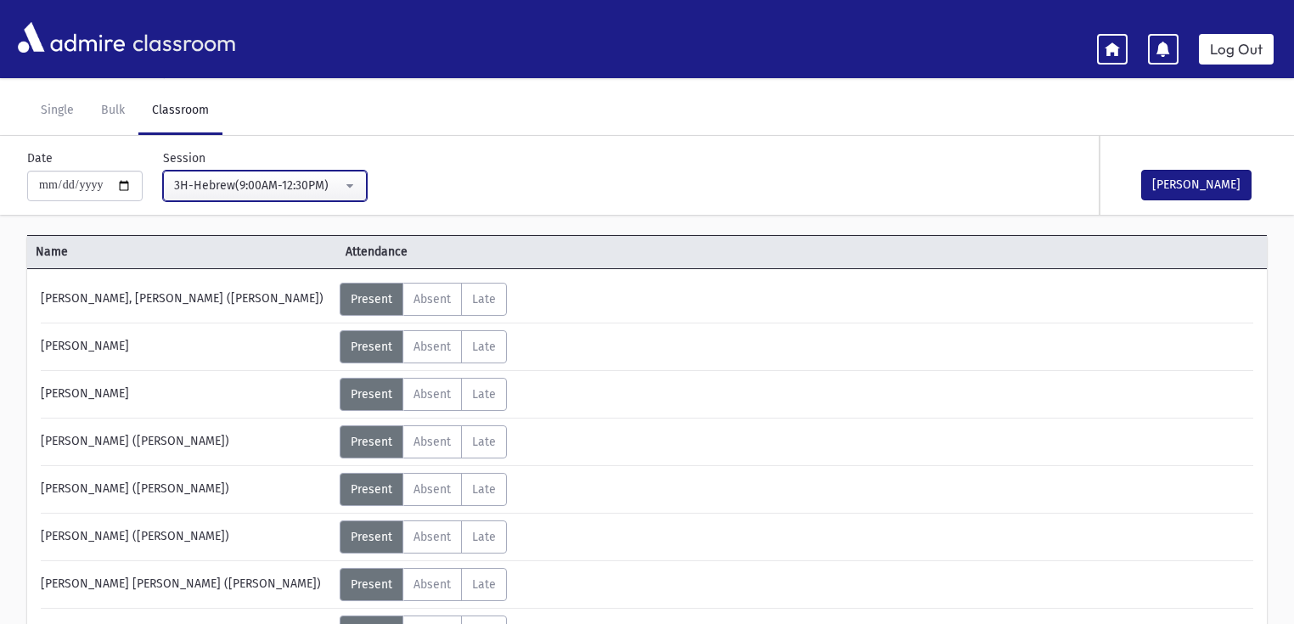
click at [295, 187] on div "3H-Hebrew(9:00AM-12:30PM)" at bounding box center [258, 186] width 168 height 18
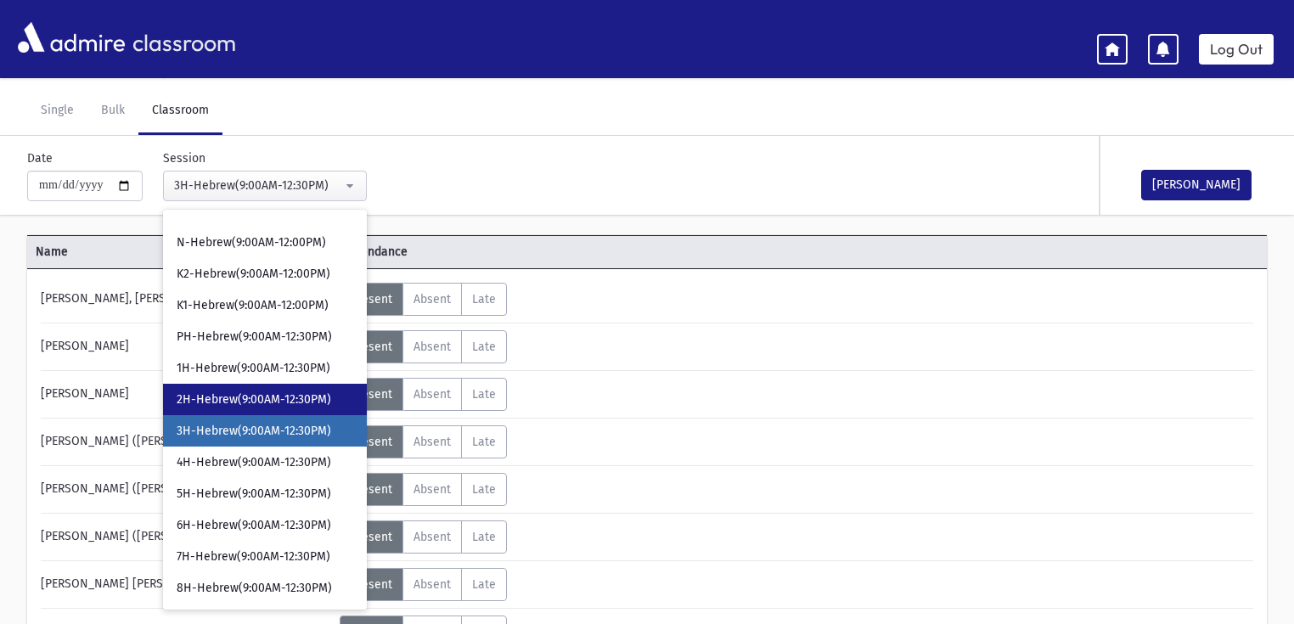
click at [257, 404] on span "2H-Hebrew(9:00AM-12:30PM)" at bounding box center [254, 399] width 155 height 17
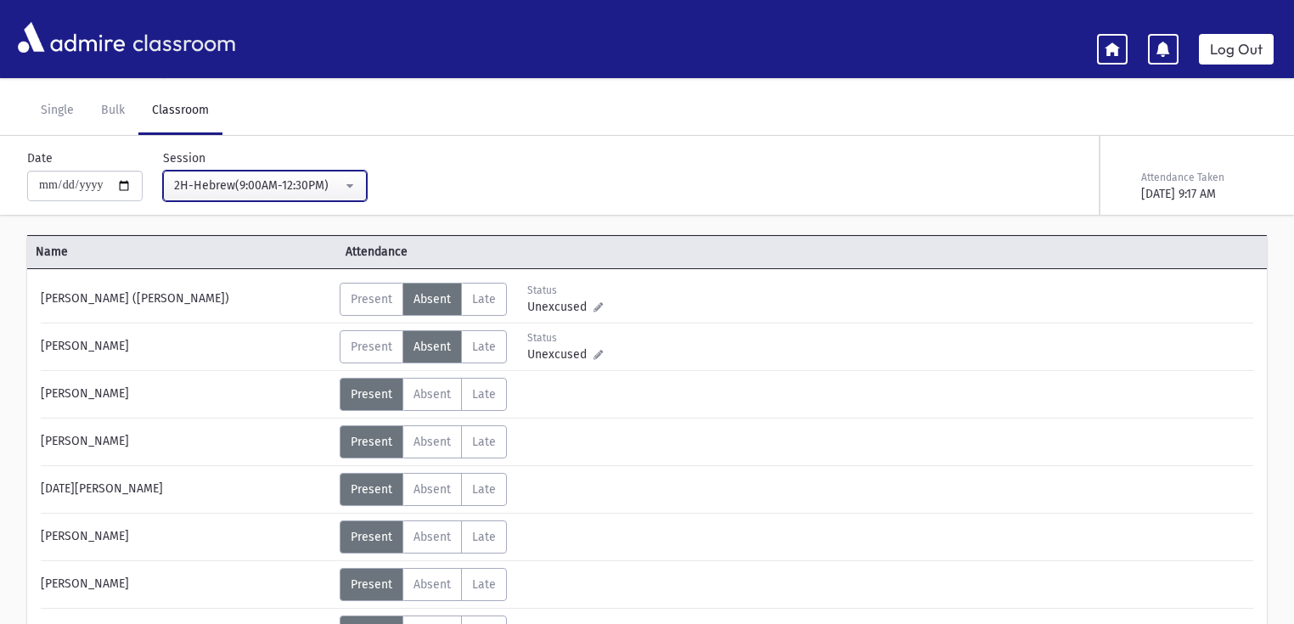
click at [273, 181] on div "2H-Hebrew(9:00AM-12:30PM)" at bounding box center [258, 186] width 168 height 18
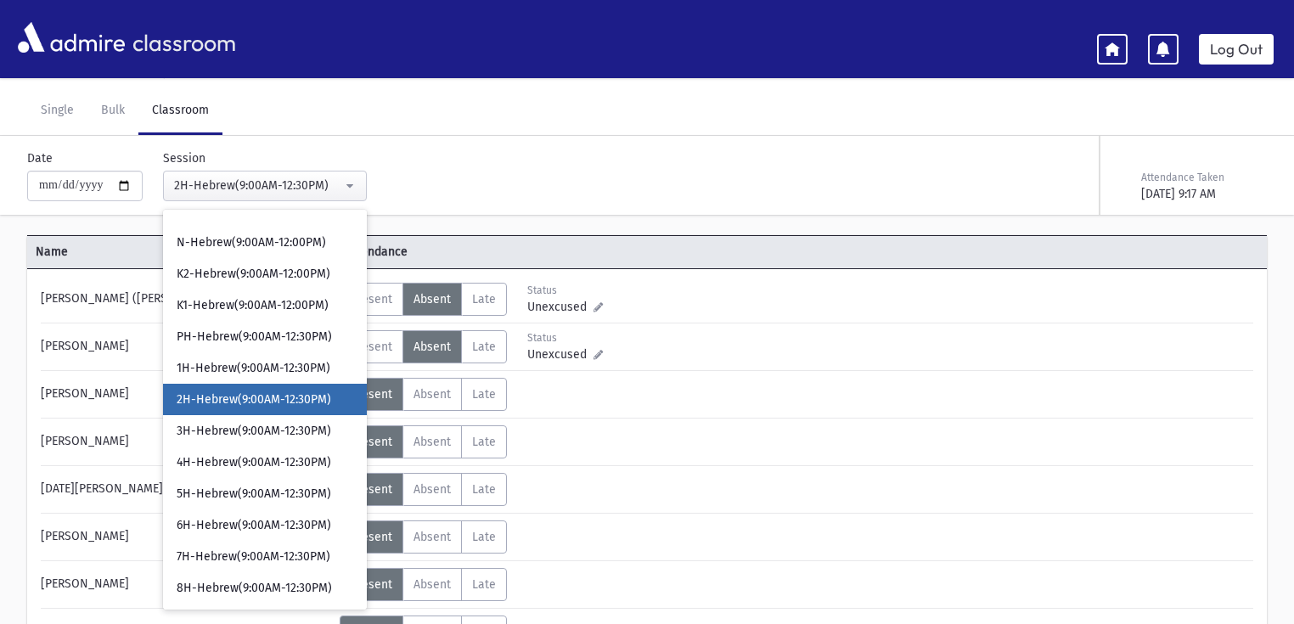
scroll to position [10, 0]
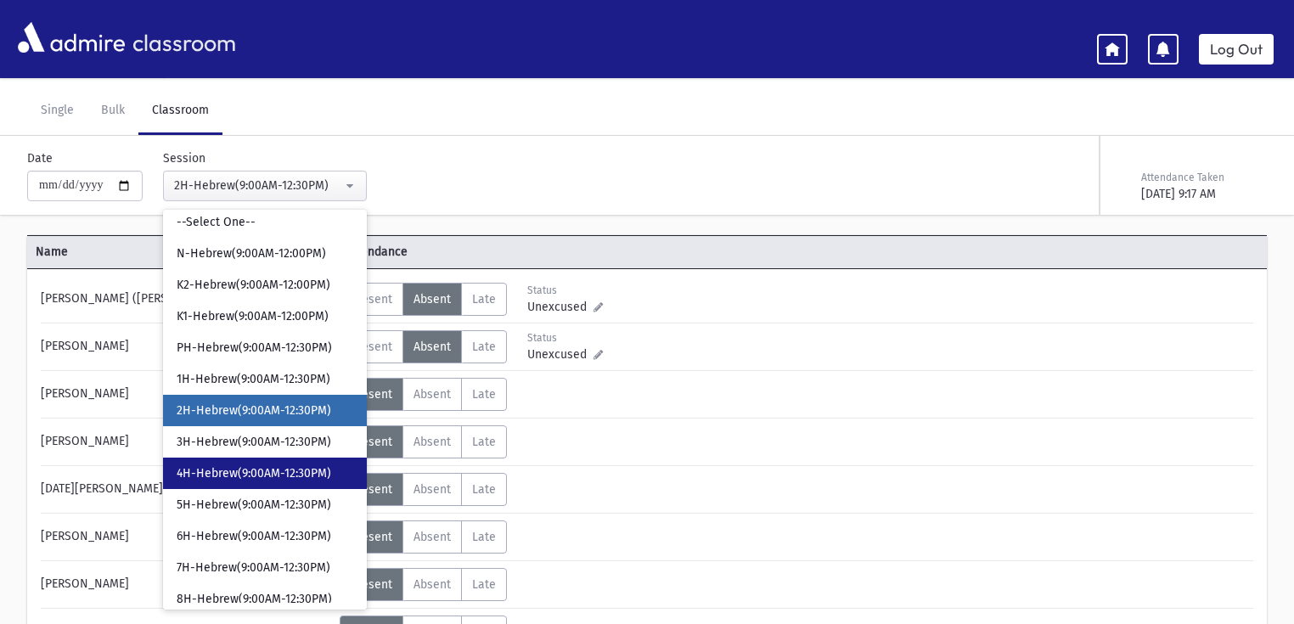
click at [246, 472] on span "4H-Hebrew(9:00AM-12:30PM)" at bounding box center [254, 473] width 155 height 17
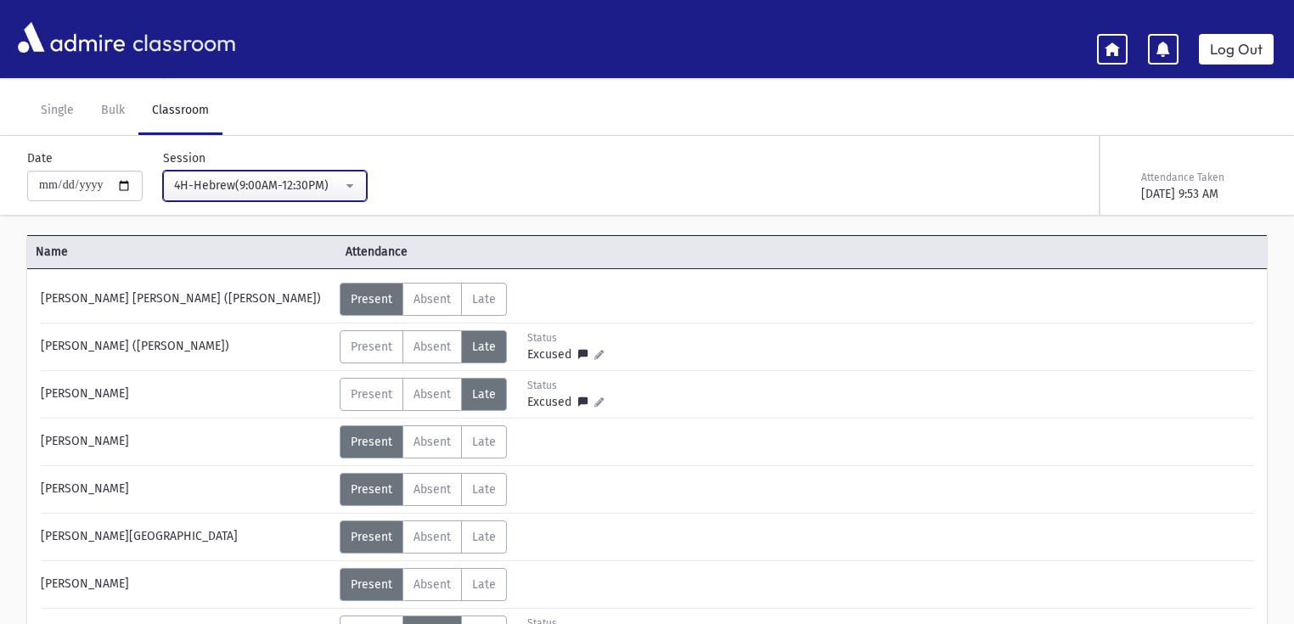
click at [305, 177] on div "4H-Hebrew(9:00AM-12:30PM)" at bounding box center [258, 186] width 168 height 18
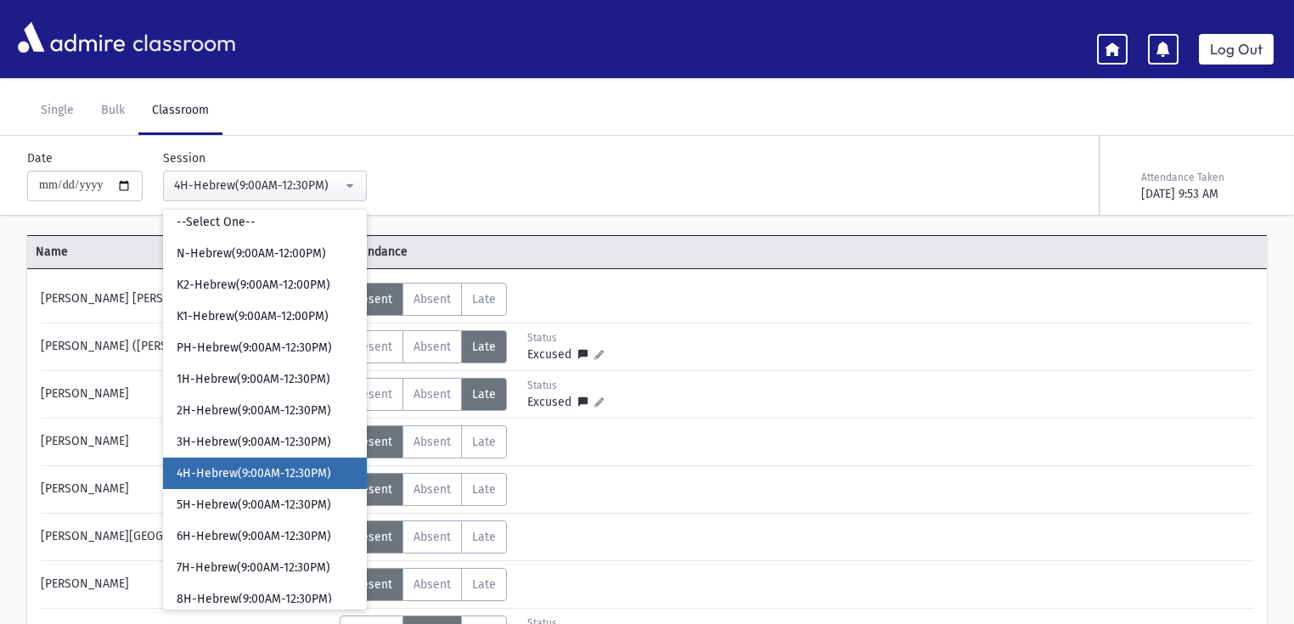
scroll to position [21, 0]
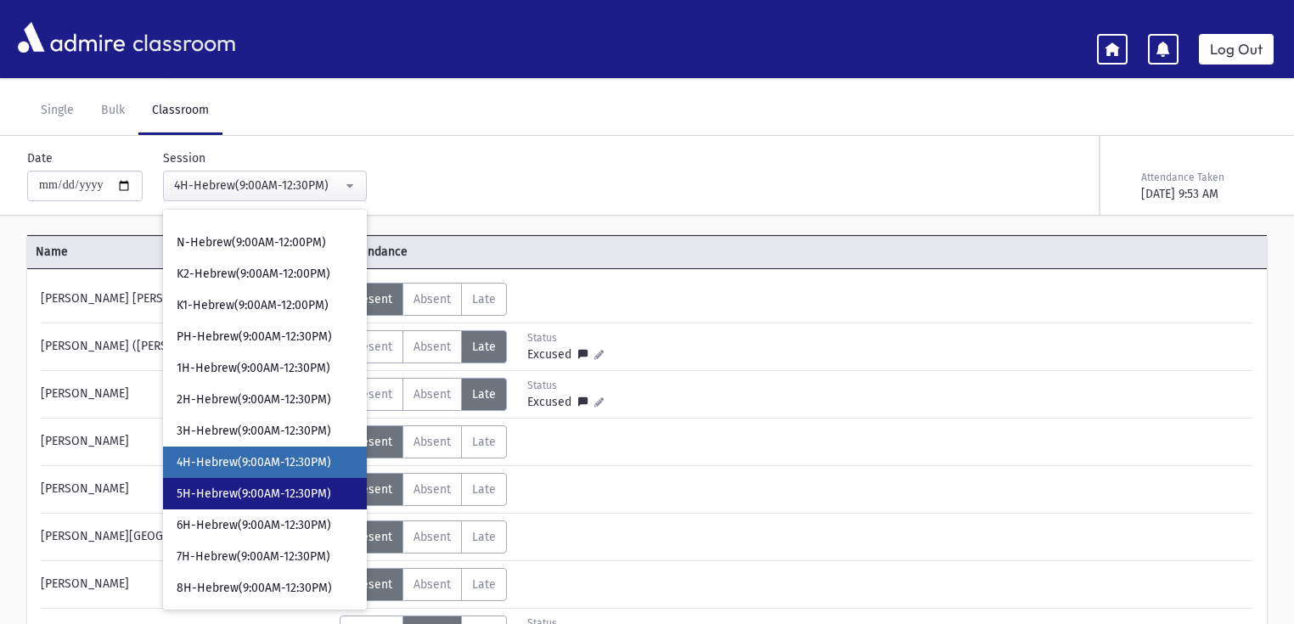
click at [285, 489] on span "5H-Hebrew(9:00AM-12:30PM)" at bounding box center [254, 494] width 155 height 17
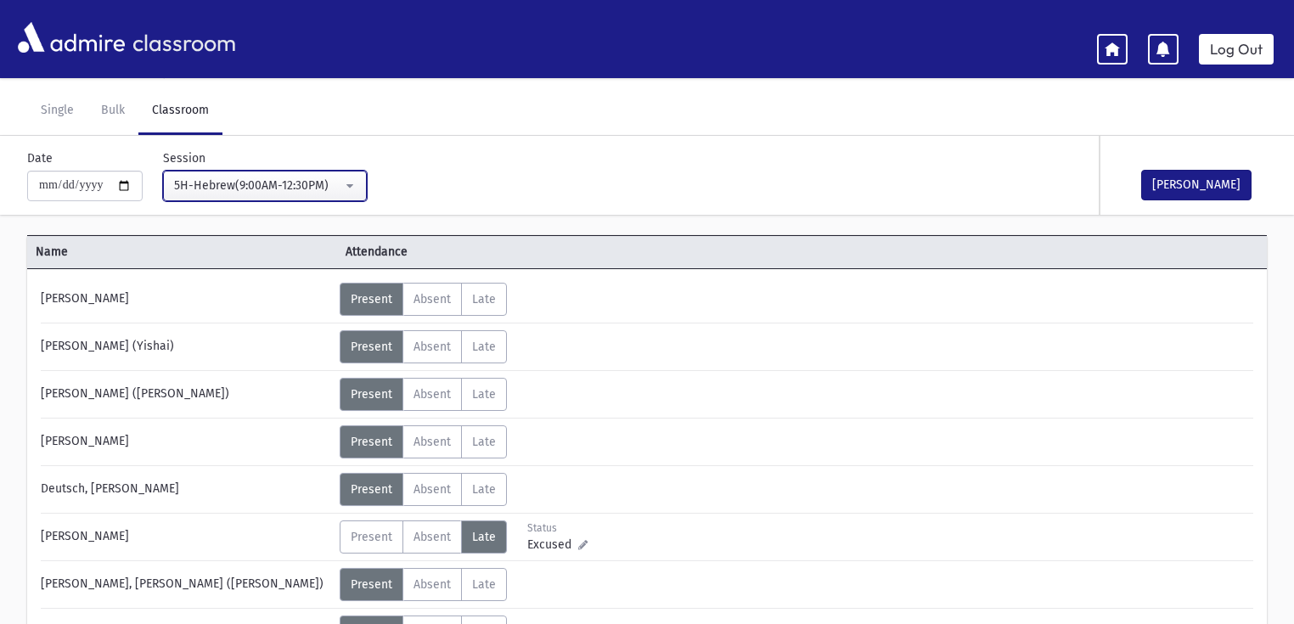
click at [312, 183] on div "5H-Hebrew(9:00AM-12:30PM)" at bounding box center [258, 186] width 168 height 18
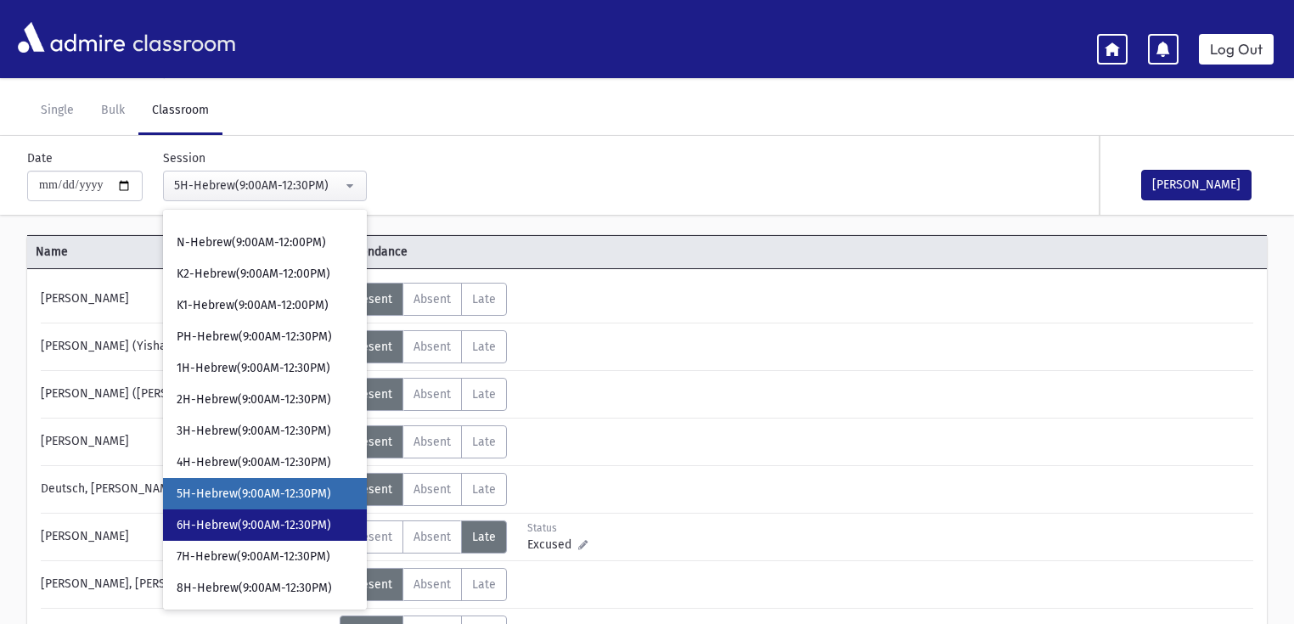
click at [267, 520] on span "6H-Hebrew(9:00AM-12:30PM)" at bounding box center [254, 525] width 155 height 17
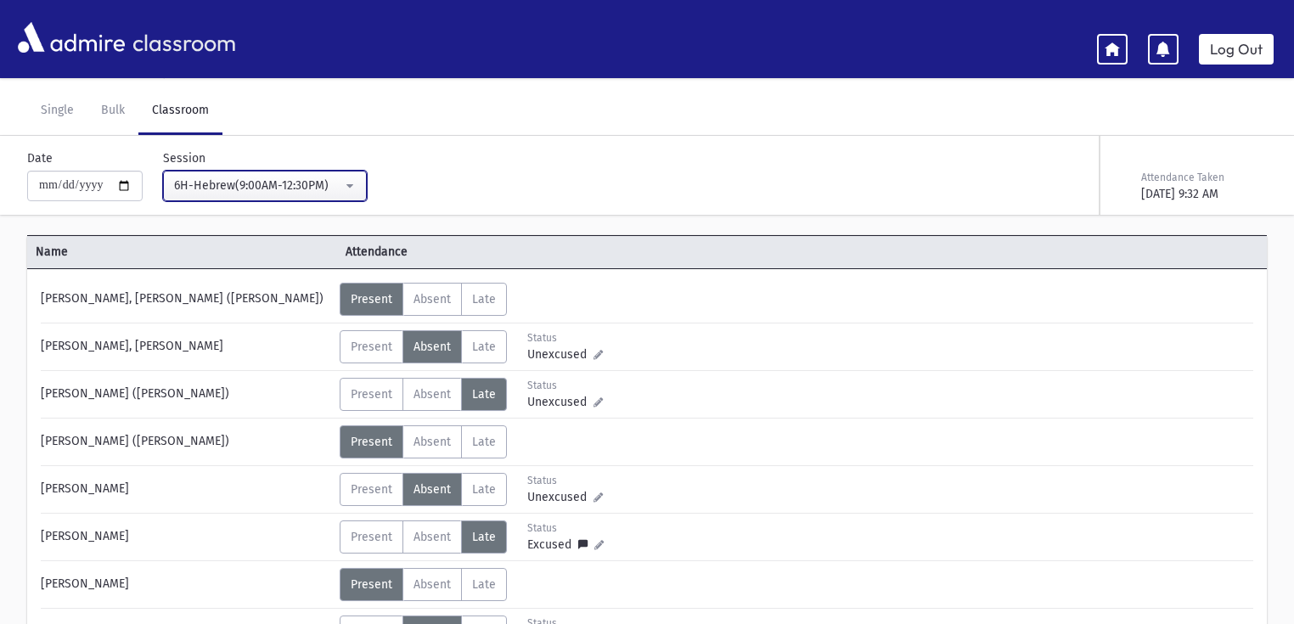
click at [287, 178] on div "6H-Hebrew(9:00AM-12:30PM)" at bounding box center [258, 186] width 168 height 18
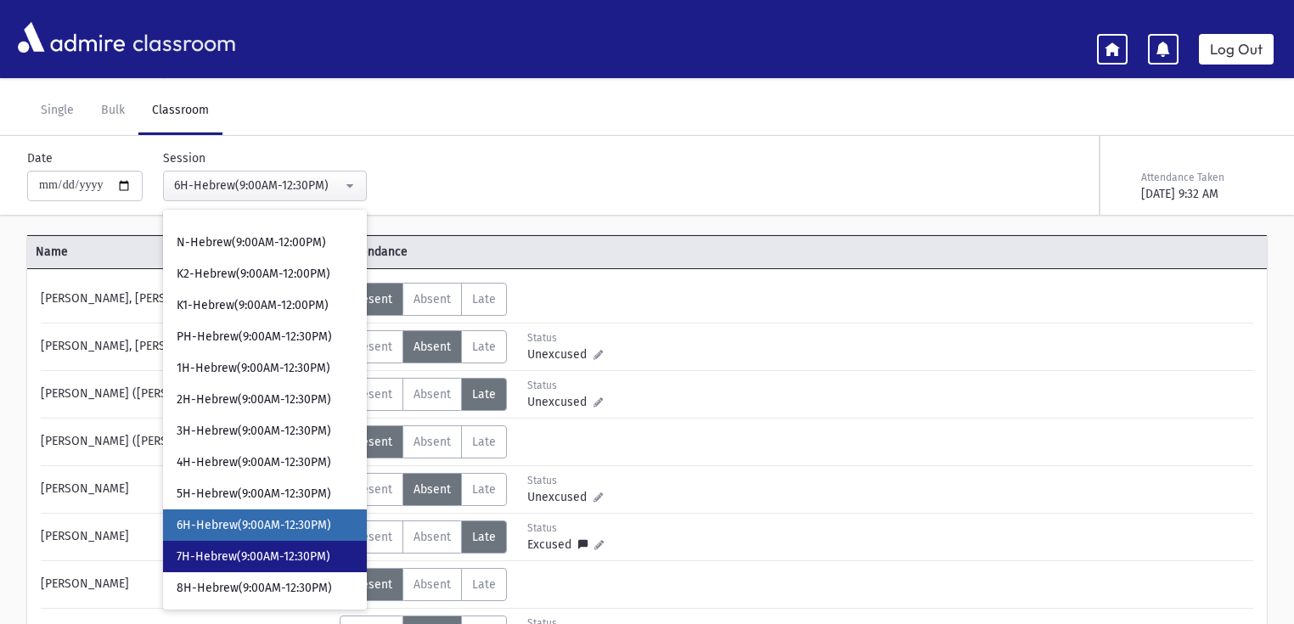
click at [247, 563] on span "7H-Hebrew(9:00AM-12:30PM)" at bounding box center [254, 556] width 154 height 17
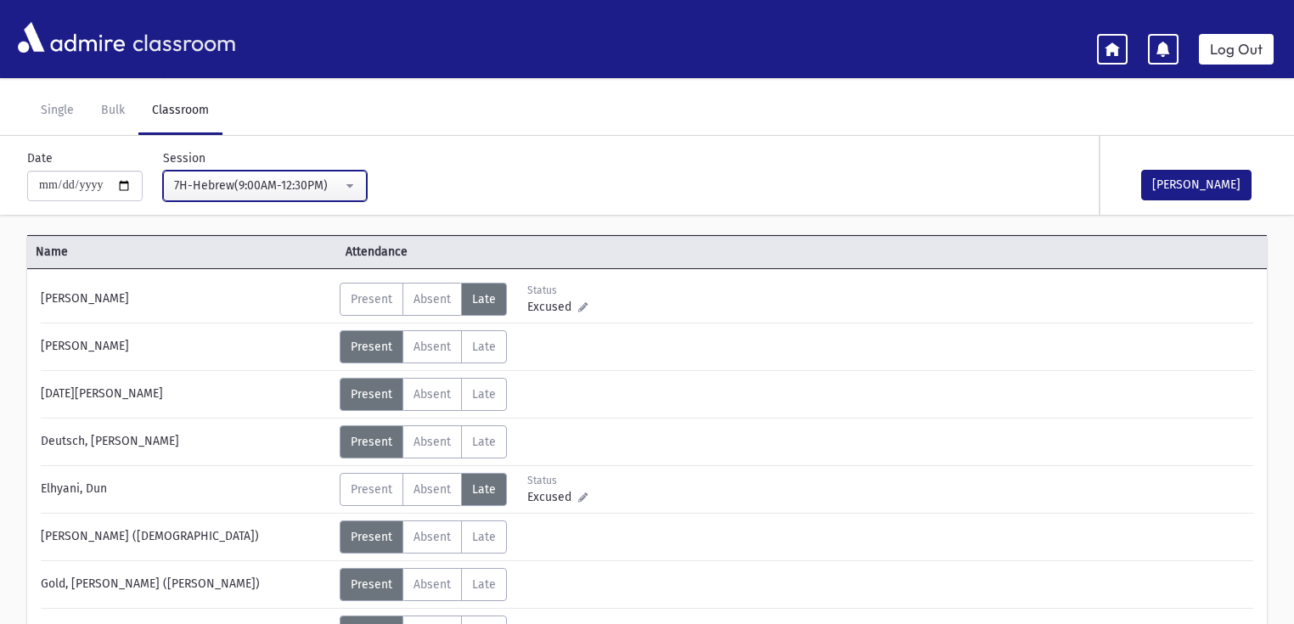
click at [294, 183] on div "7H-Hebrew(9:00AM-12:30PM)" at bounding box center [258, 186] width 168 height 18
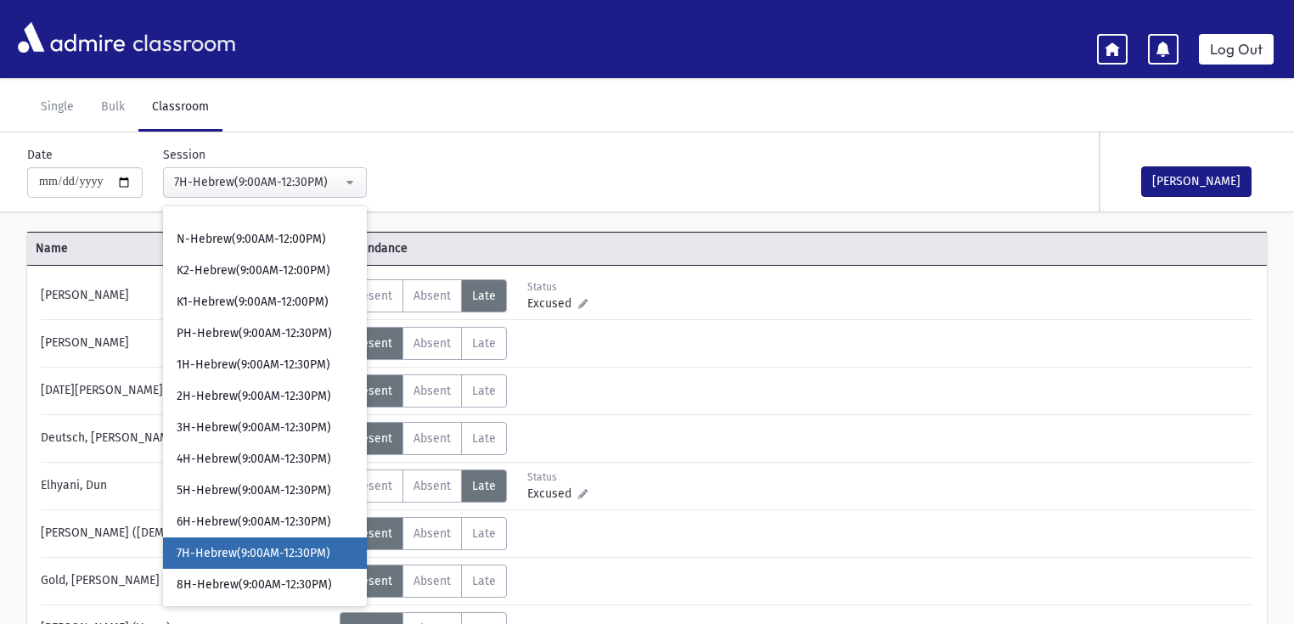
scroll to position [10, 0]
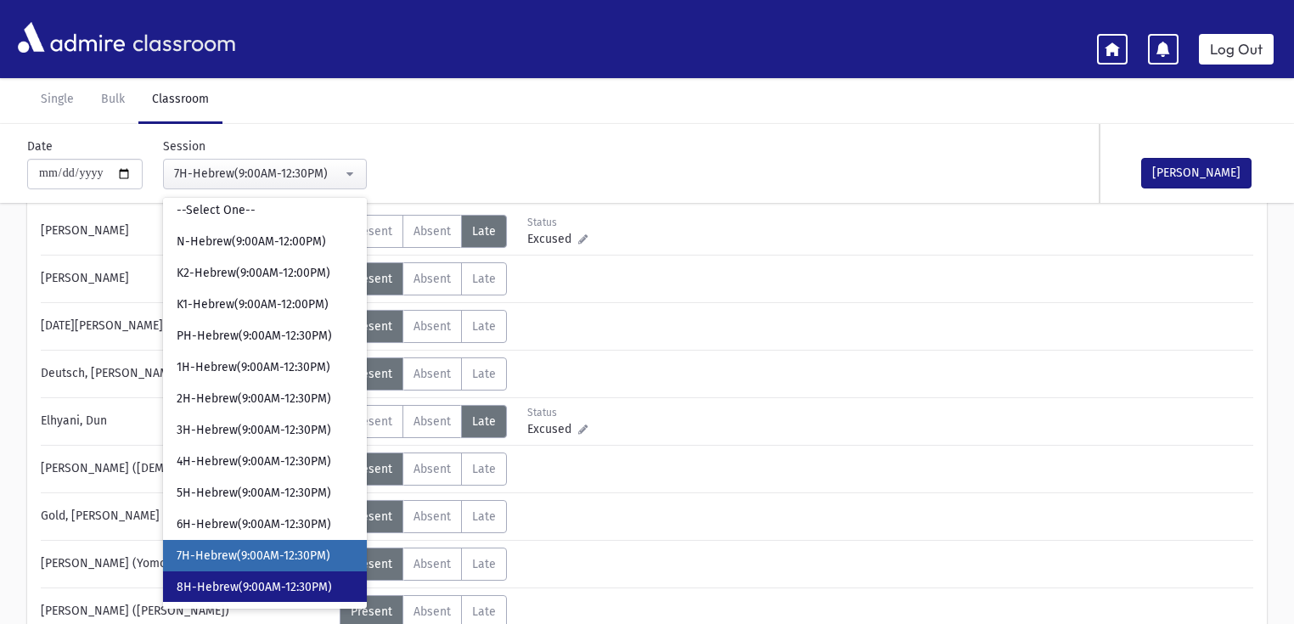
click at [265, 581] on span "8H-Hebrew(9:00AM-12:30PM)" at bounding box center [254, 587] width 155 height 17
select select "****"
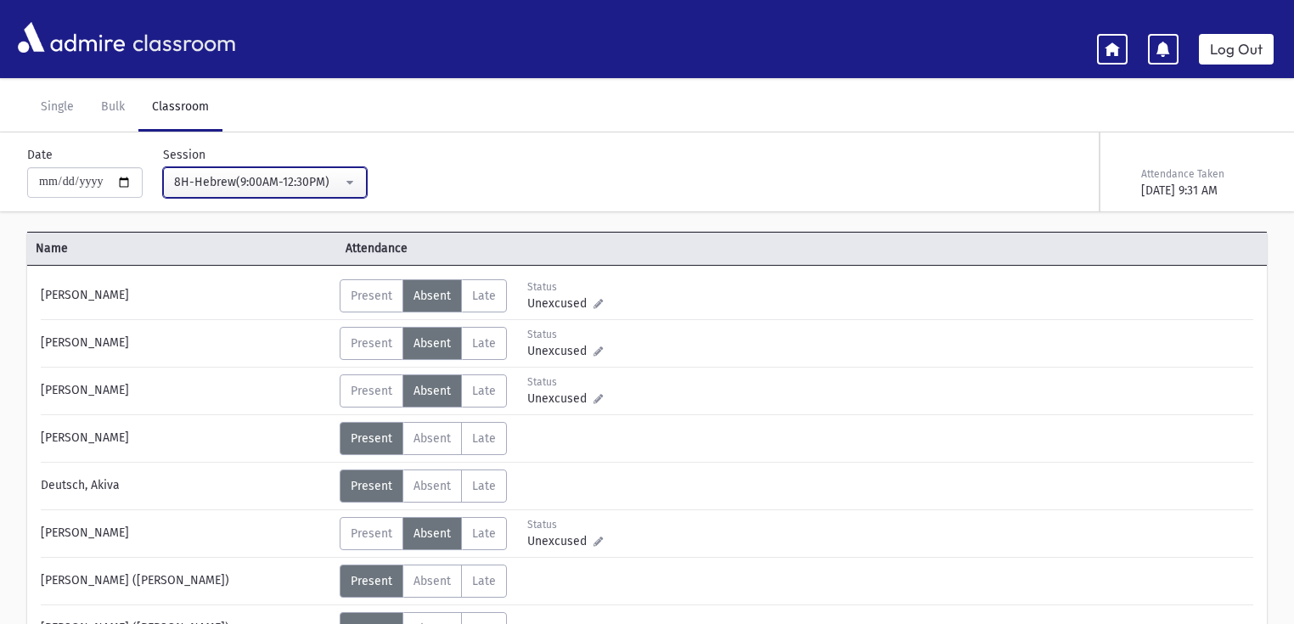
scroll to position [136, 0]
